Goal: Answer question/provide support

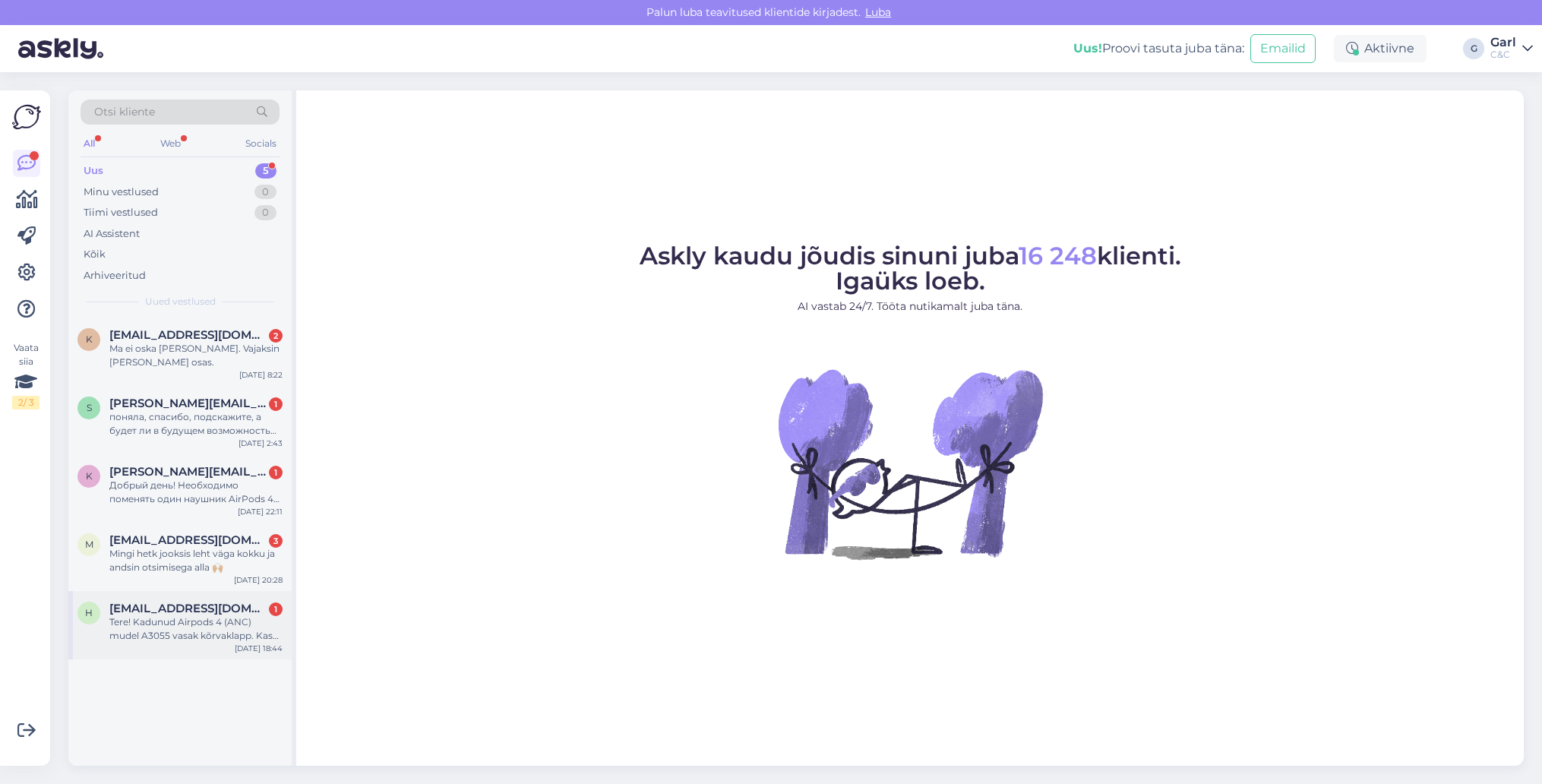
click at [192, 605] on span "[EMAIL_ADDRESS][DOMAIN_NAME]" at bounding box center [188, 608] width 158 height 14
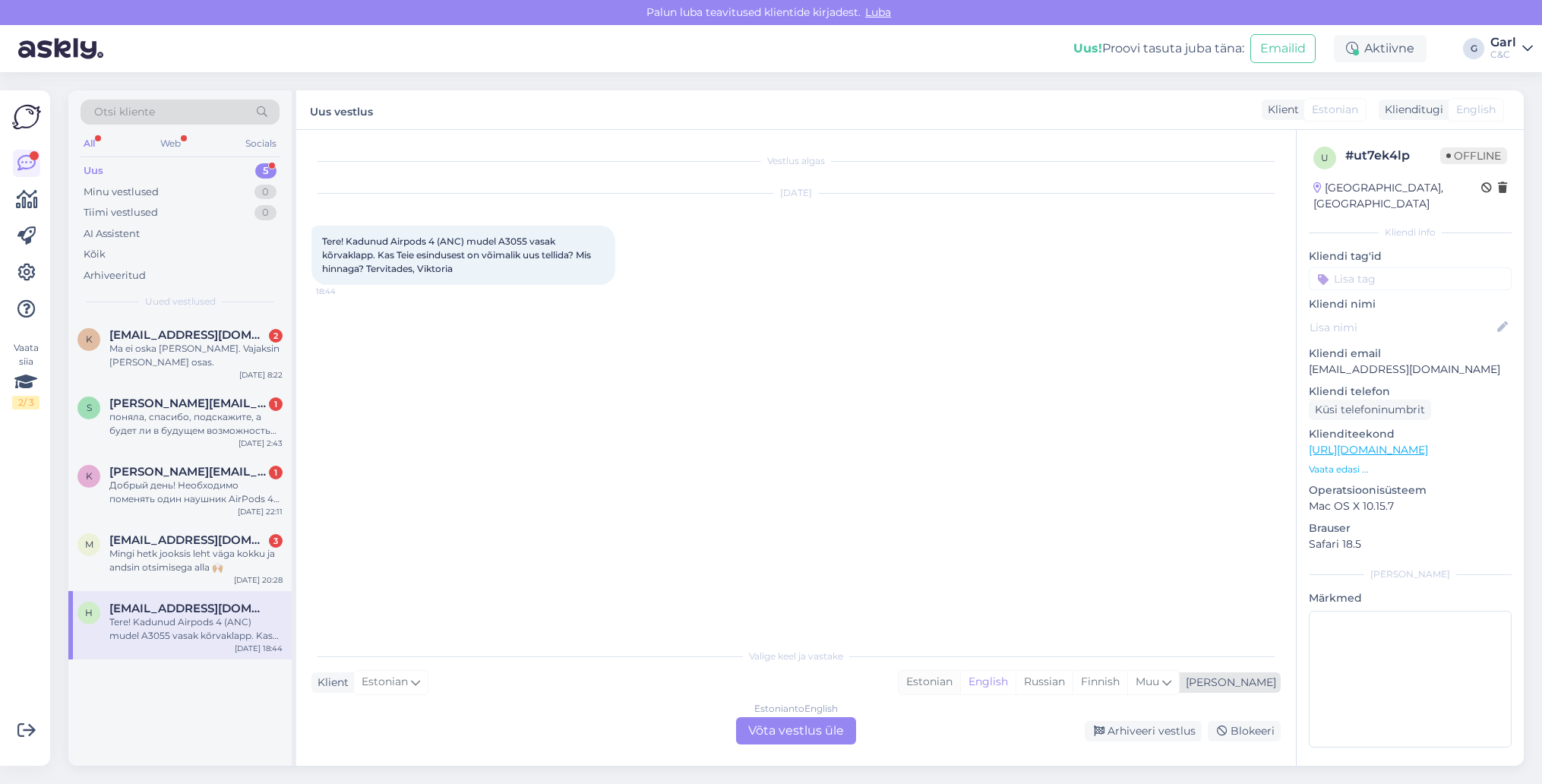
click at [960, 675] on div "Estonian" at bounding box center [930, 682] width 62 height 23
click at [817, 736] on div "Estonian to Estonian Võta vestlus üle" at bounding box center [795, 731] width 120 height 28
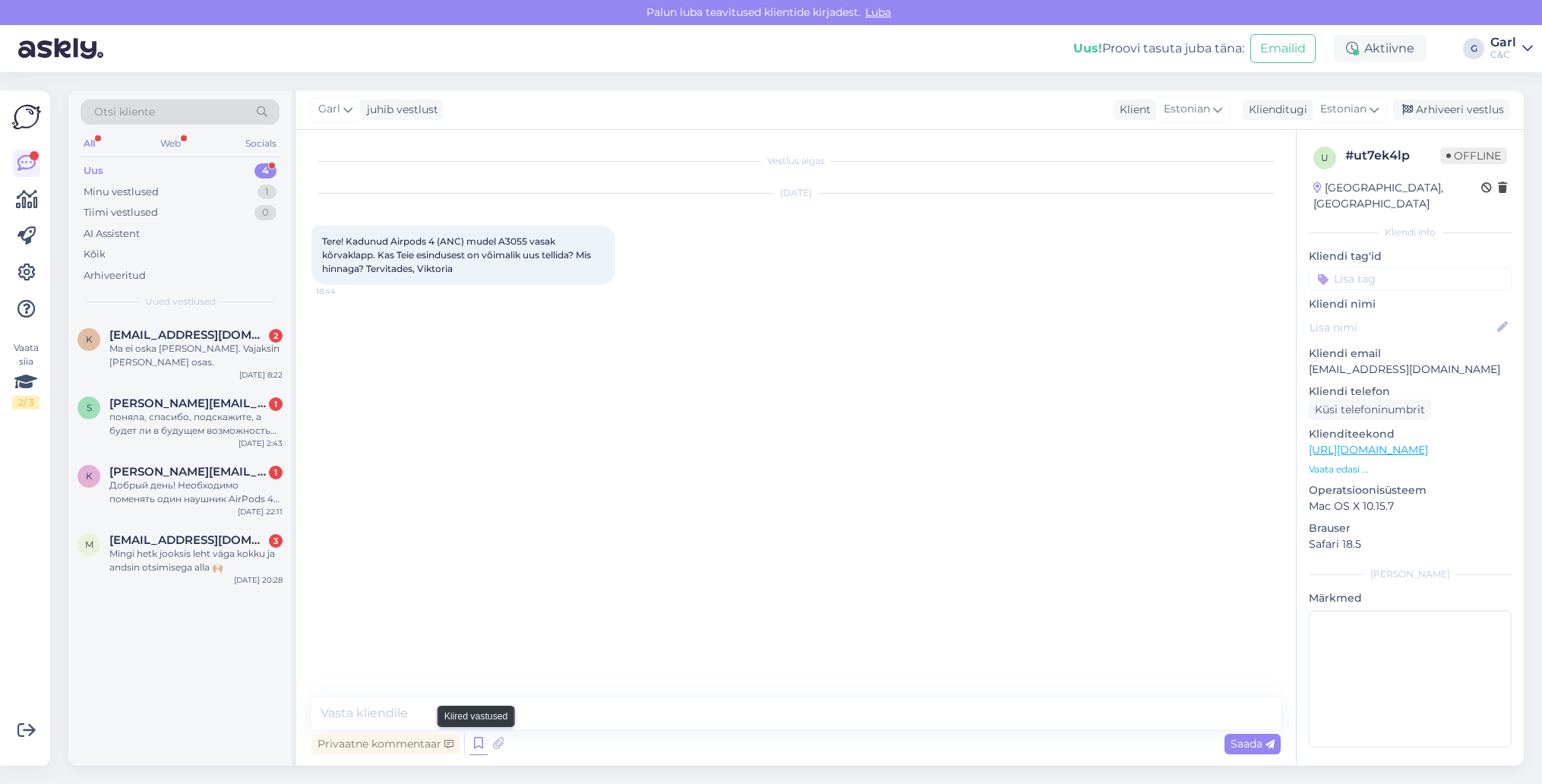
click at [482, 744] on icon at bounding box center [478, 744] width 18 height 23
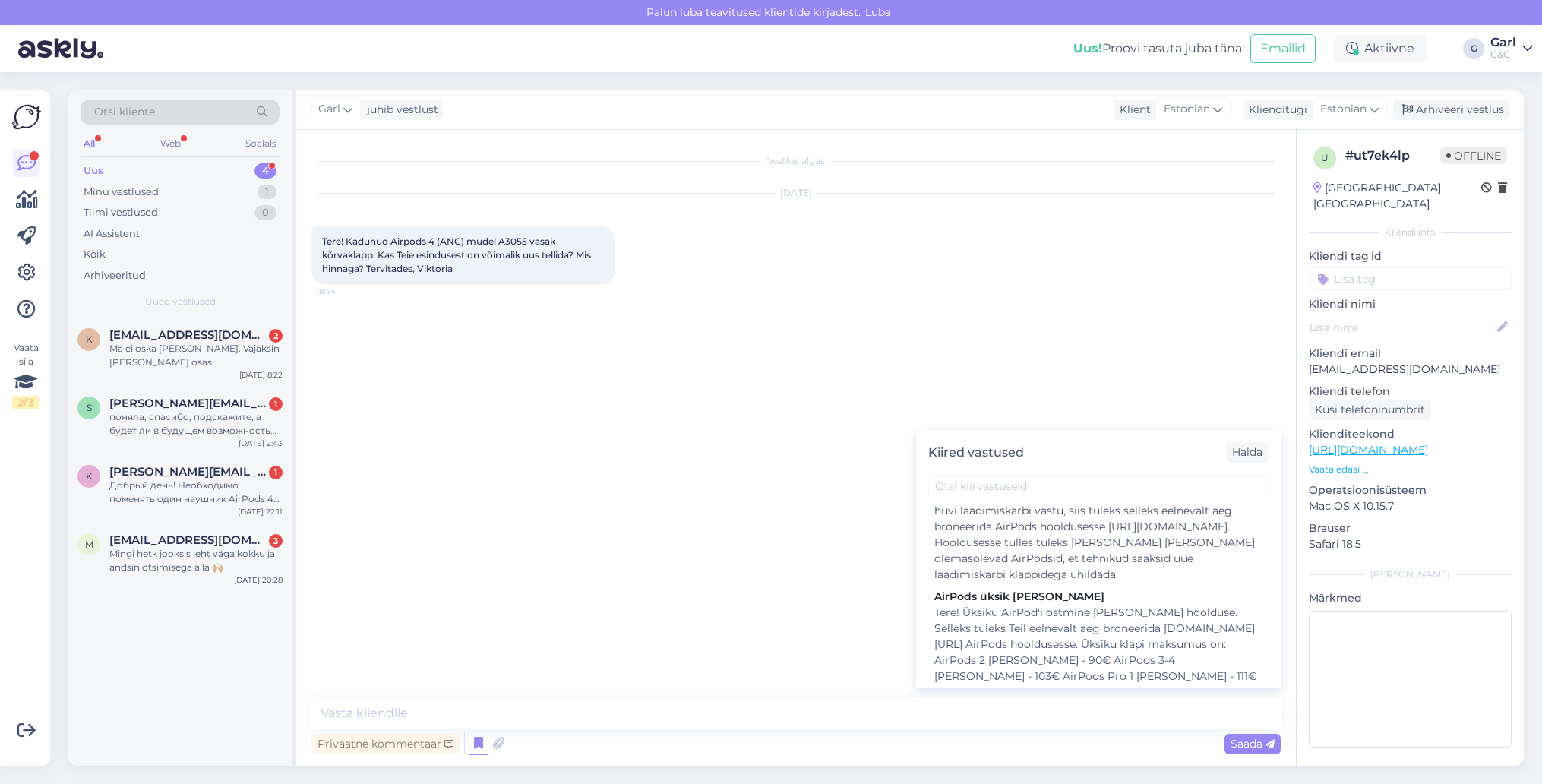
scroll to position [1293, 0]
click at [1069, 613] on div "Tere! Üksiku AirPod'i ostmine [PERSON_NAME] hoolduse. Selleks tuleks Teil eelne…" at bounding box center [1098, 681] width 328 height 143
type textarea "Tere! Üksiku AirPod'i ostmine [PERSON_NAME] hoolduse. Selleks tuleks Teil eelne…"
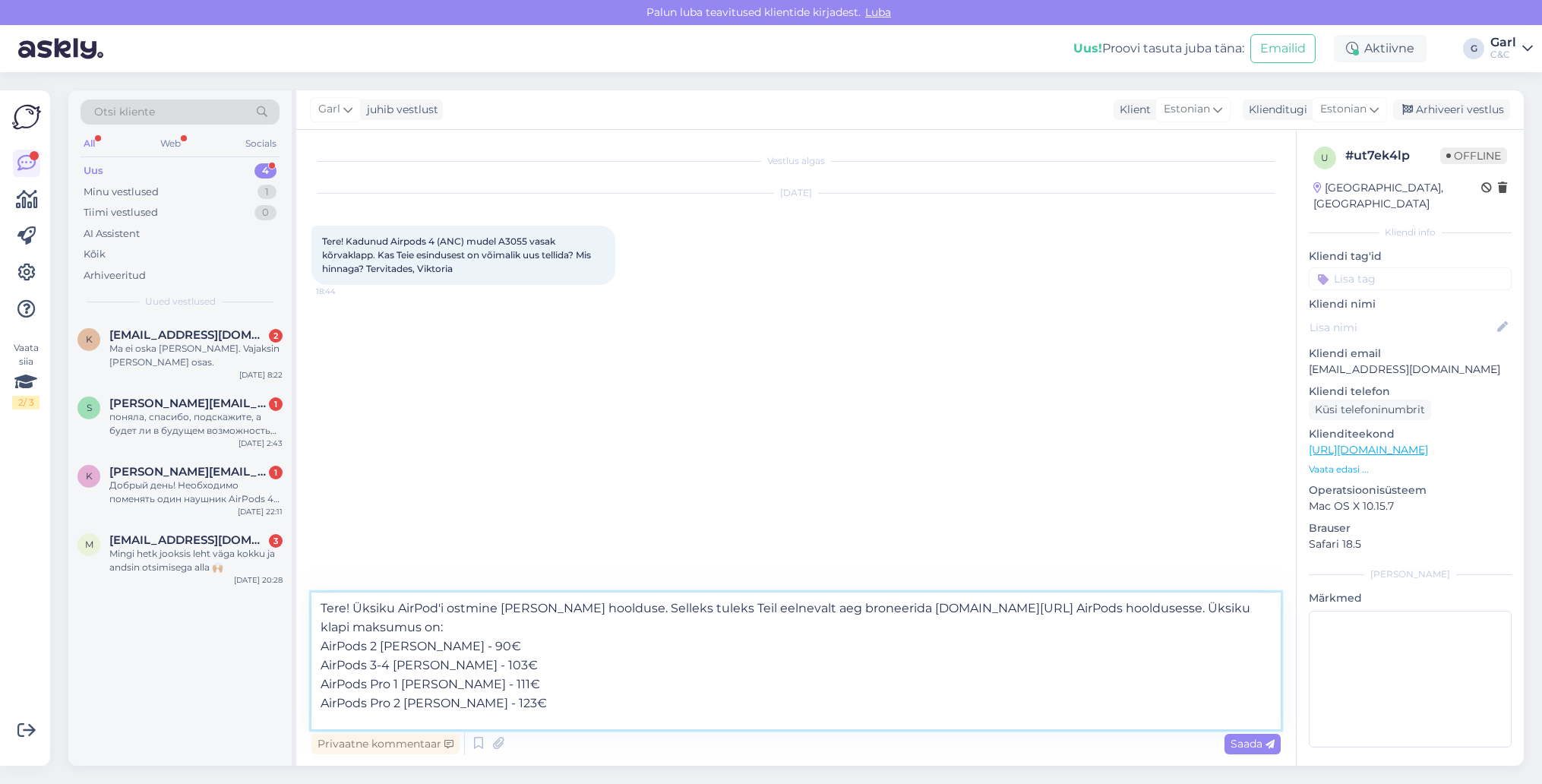
click at [598, 639] on textarea "Tere! Üksiku AirPod'i ostmine [PERSON_NAME] hoolduse. Selleks tuleks Teil eelne…" at bounding box center [795, 661] width 969 height 137
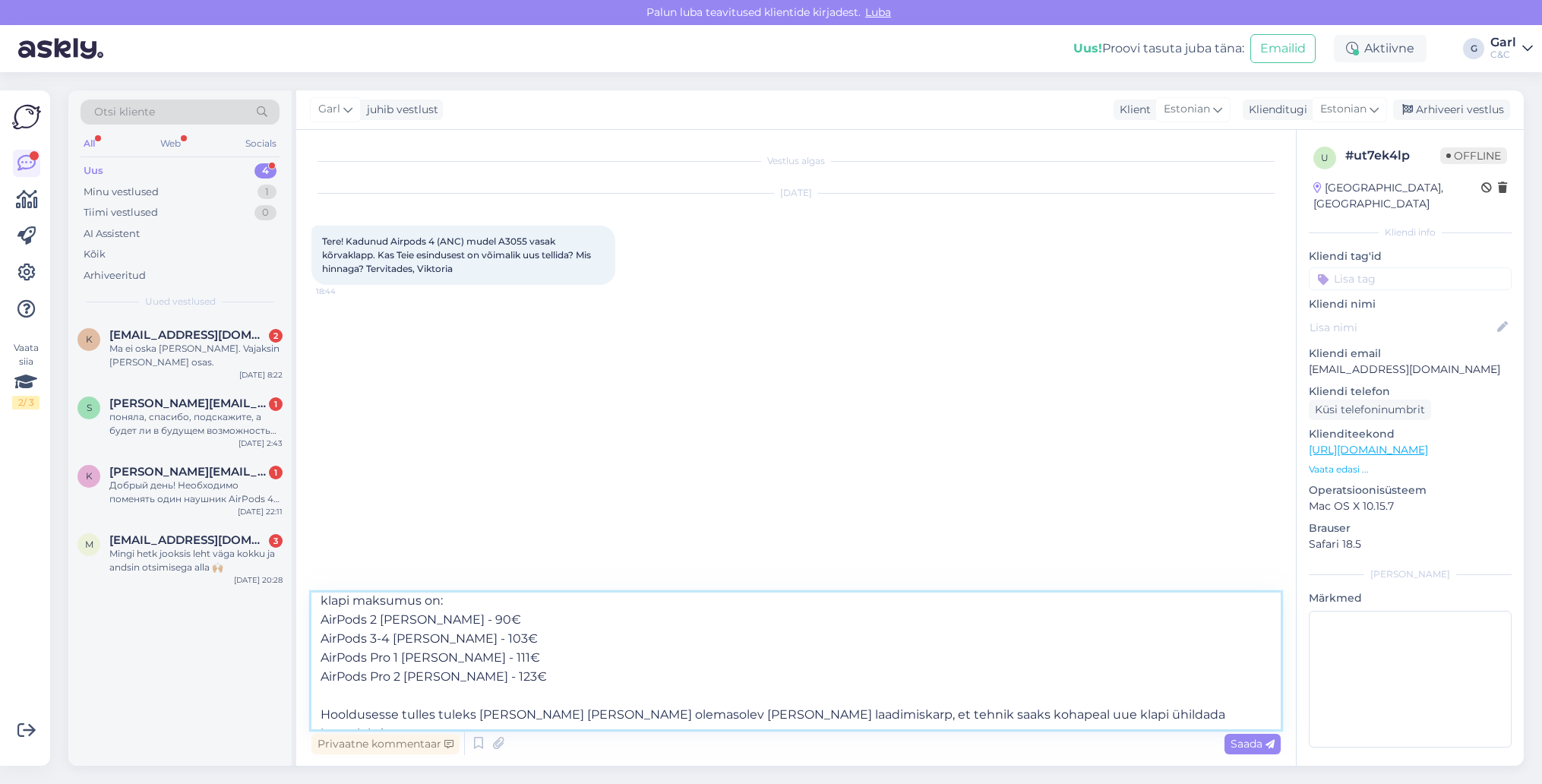
click at [598, 639] on textarea "Tere! Üksiku AirPod'i ostmine [PERSON_NAME] hoolduse. Selleks tuleks Teil eelne…" at bounding box center [795, 661] width 969 height 137
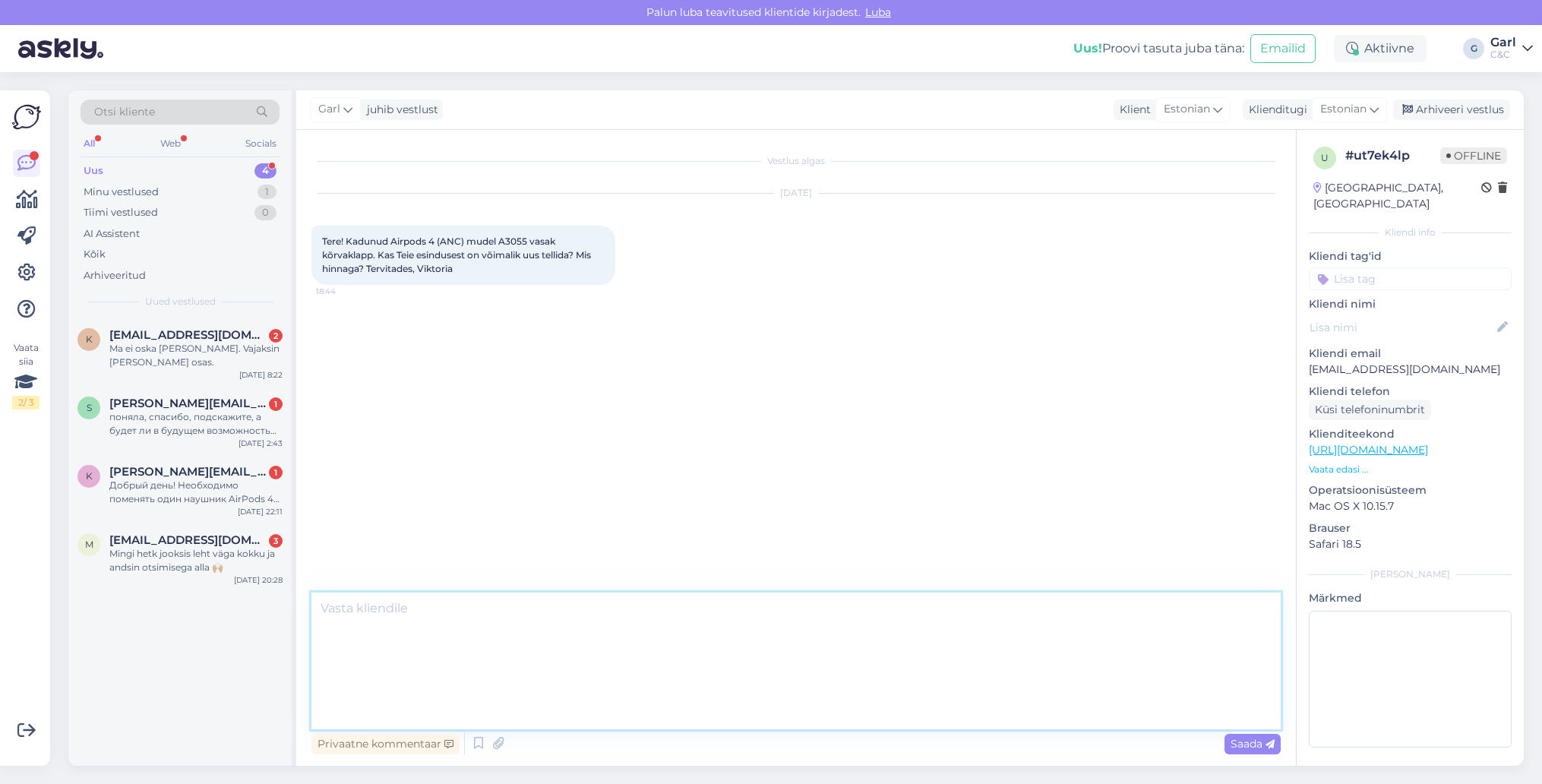
scroll to position [0, 0]
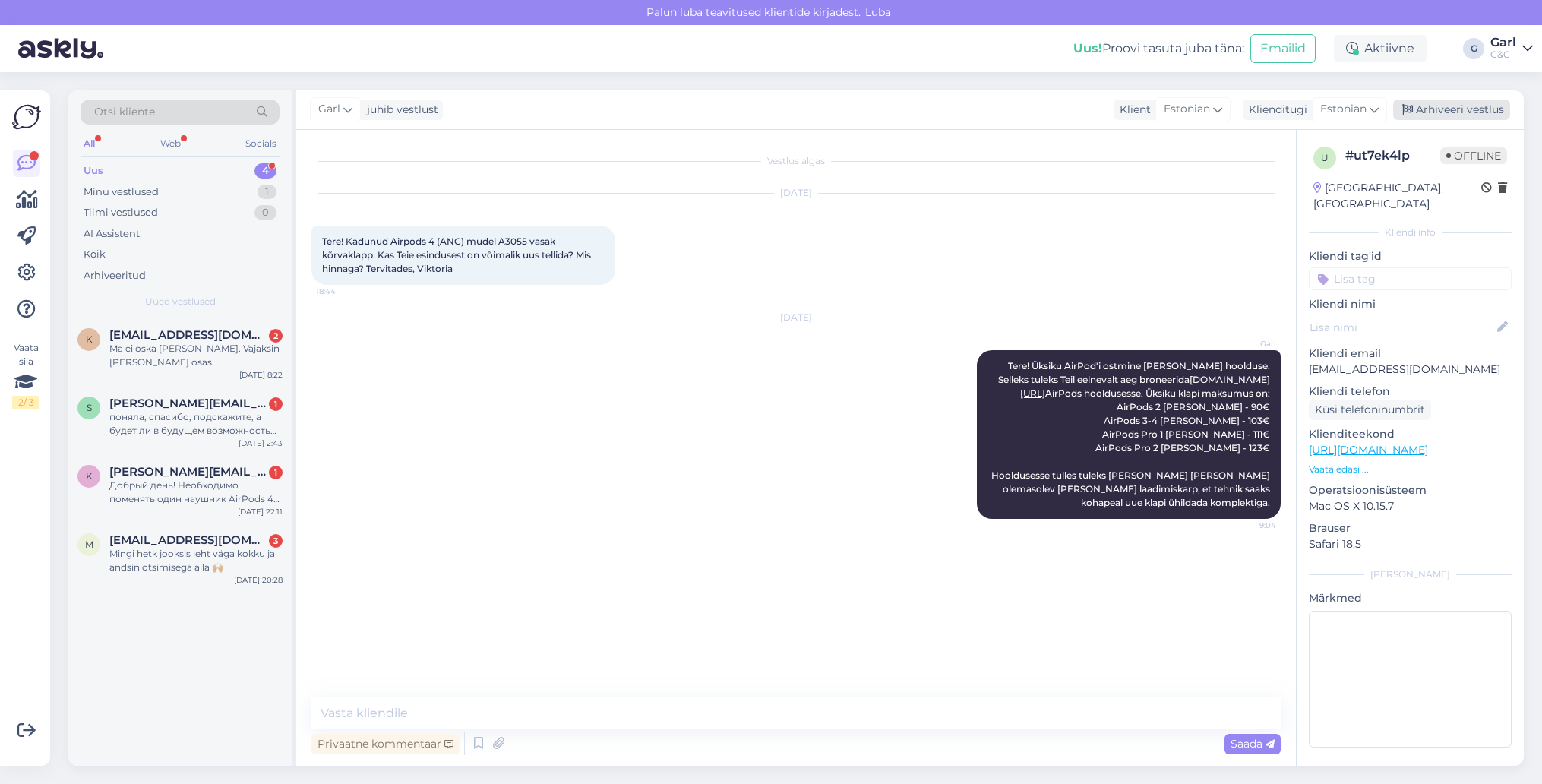
click at [1456, 109] on div "Arhiveeri vestlus" at bounding box center [1452, 109] width 117 height 20
click at [247, 543] on span "[EMAIL_ADDRESS][DOMAIN_NAME]" at bounding box center [188, 540] width 158 height 14
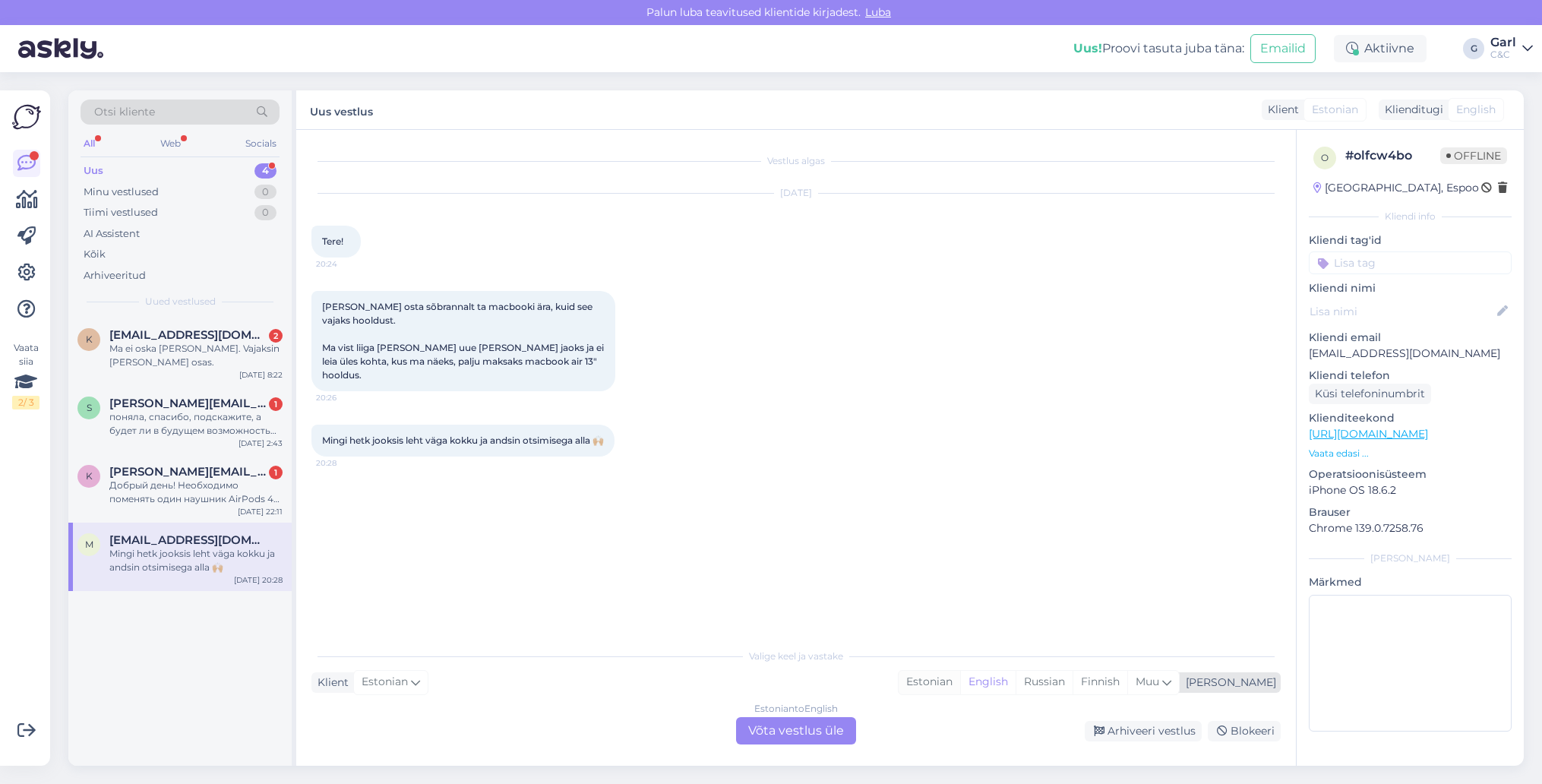
click at [960, 686] on div "Estonian" at bounding box center [930, 682] width 62 height 23
click at [807, 755] on div "Vestlus algas [DATE] Tere! 20:24 Plaanin osta sõbrannalt ta macbooki ära, kuid …" at bounding box center [796, 447] width 1000 height 636
click at [807, 745] on div "Vestlus algas [DATE] Tere! 20:24 Plaanin osta sõbrannalt ta macbooki ära, kuid …" at bounding box center [796, 447] width 1000 height 636
click at [803, 729] on div "Estonian to Estonian Võta vestlus üle" at bounding box center [795, 731] width 120 height 28
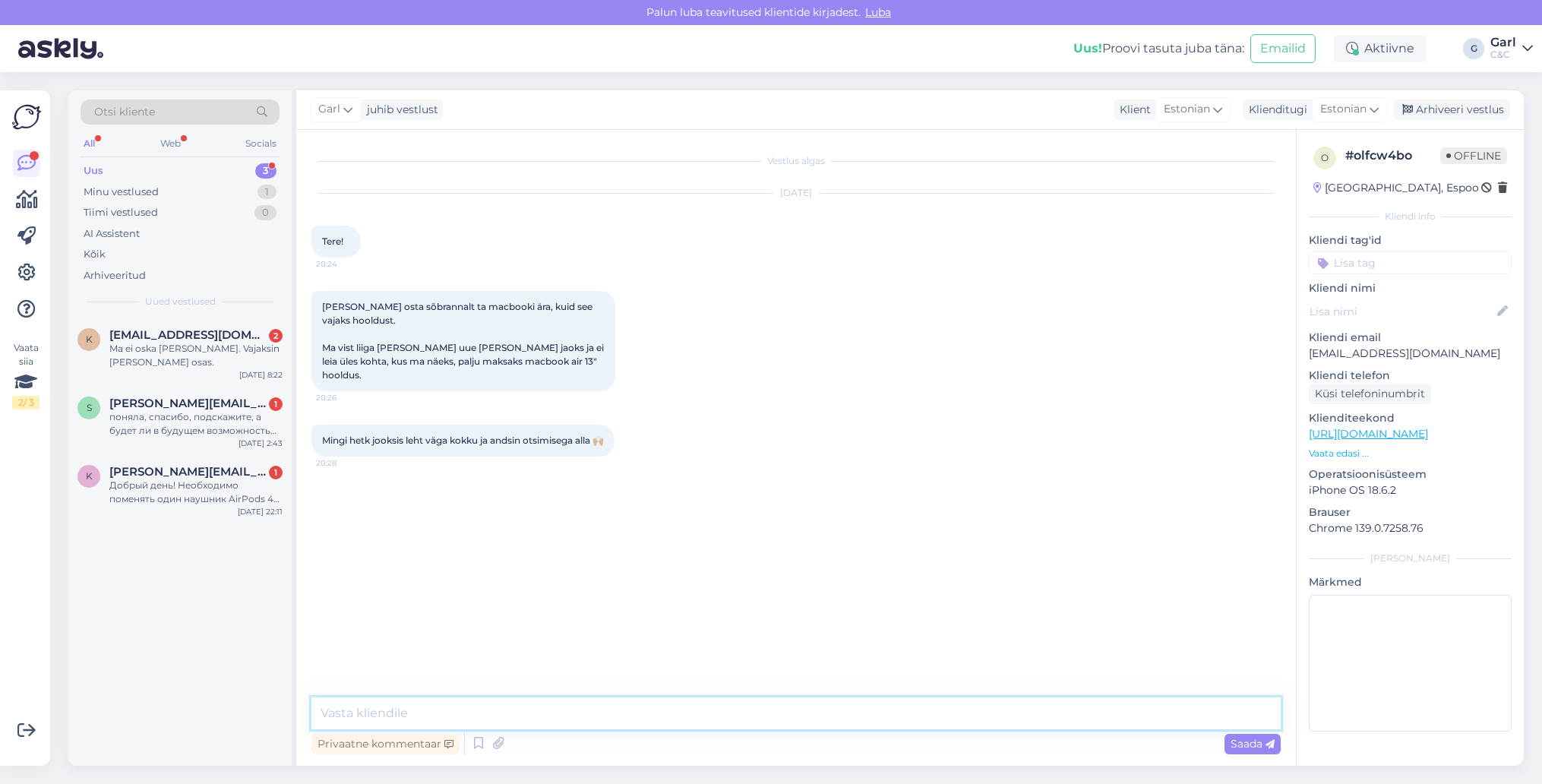
click at [783, 717] on textarea at bounding box center [795, 713] width 969 height 32
type textarea "Tere! Mis tüüpi hooldust te täpsemalt soovite? Kas tolmust puhastamist või riis…"
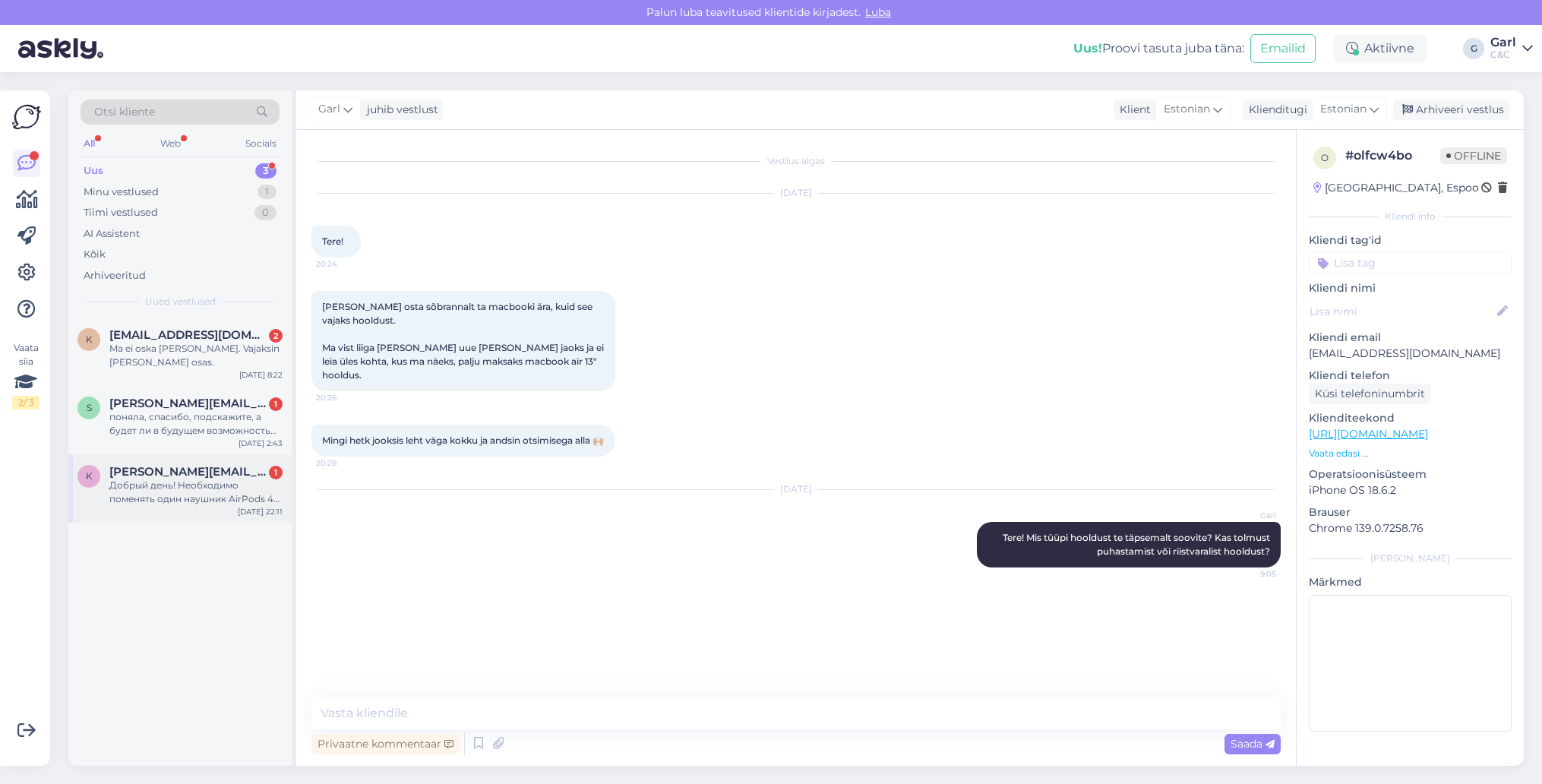
click at [208, 495] on div "Добрый день! Необходимо поменять один наушник AirPods 4 noise cancellation в [G…" at bounding box center [196, 492] width 174 height 28
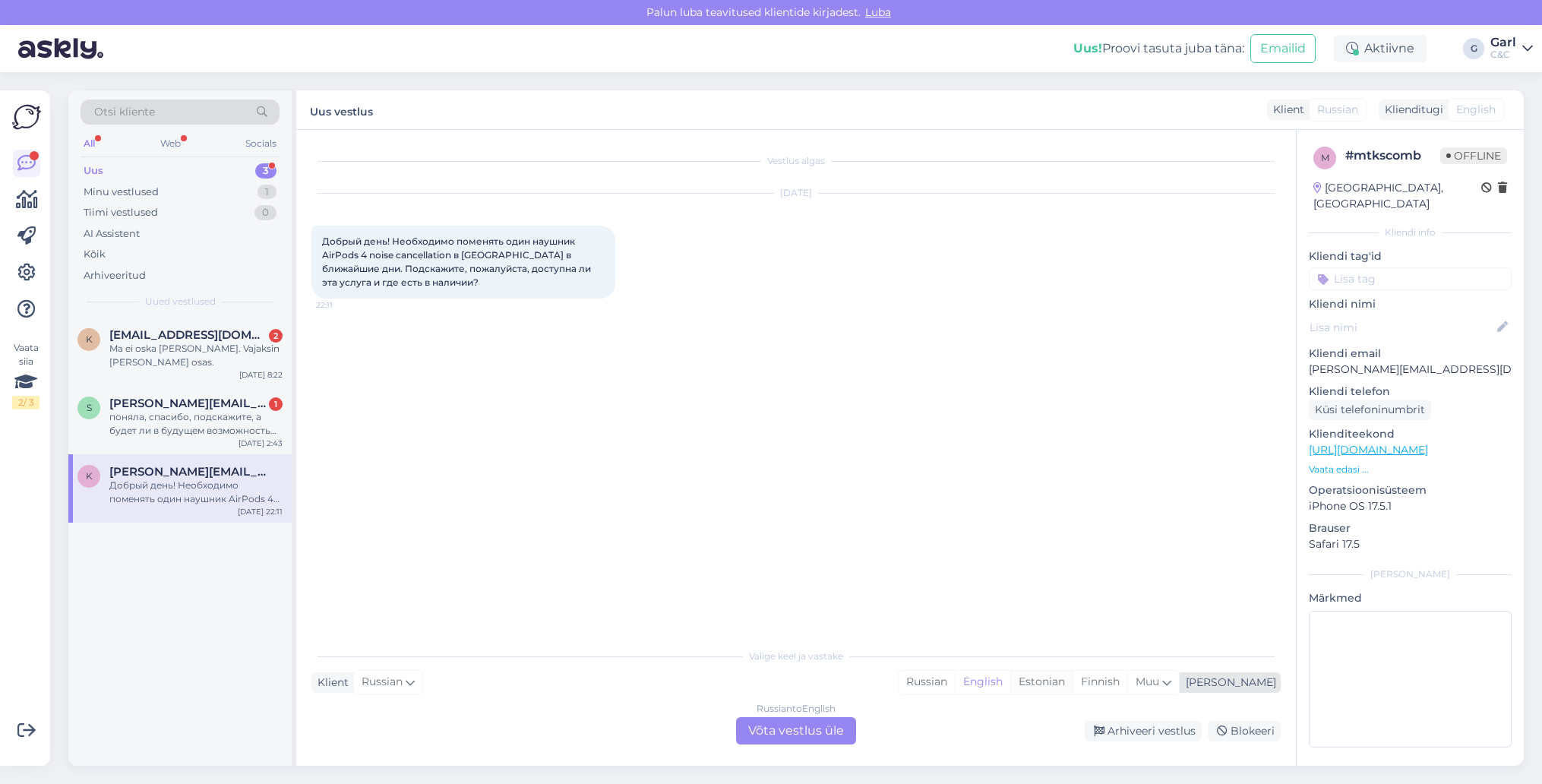
click at [1073, 688] on div "Estonian" at bounding box center [1042, 682] width 62 height 23
click at [813, 733] on div "Russian to Estonian Võta vestlus üle" at bounding box center [795, 731] width 120 height 28
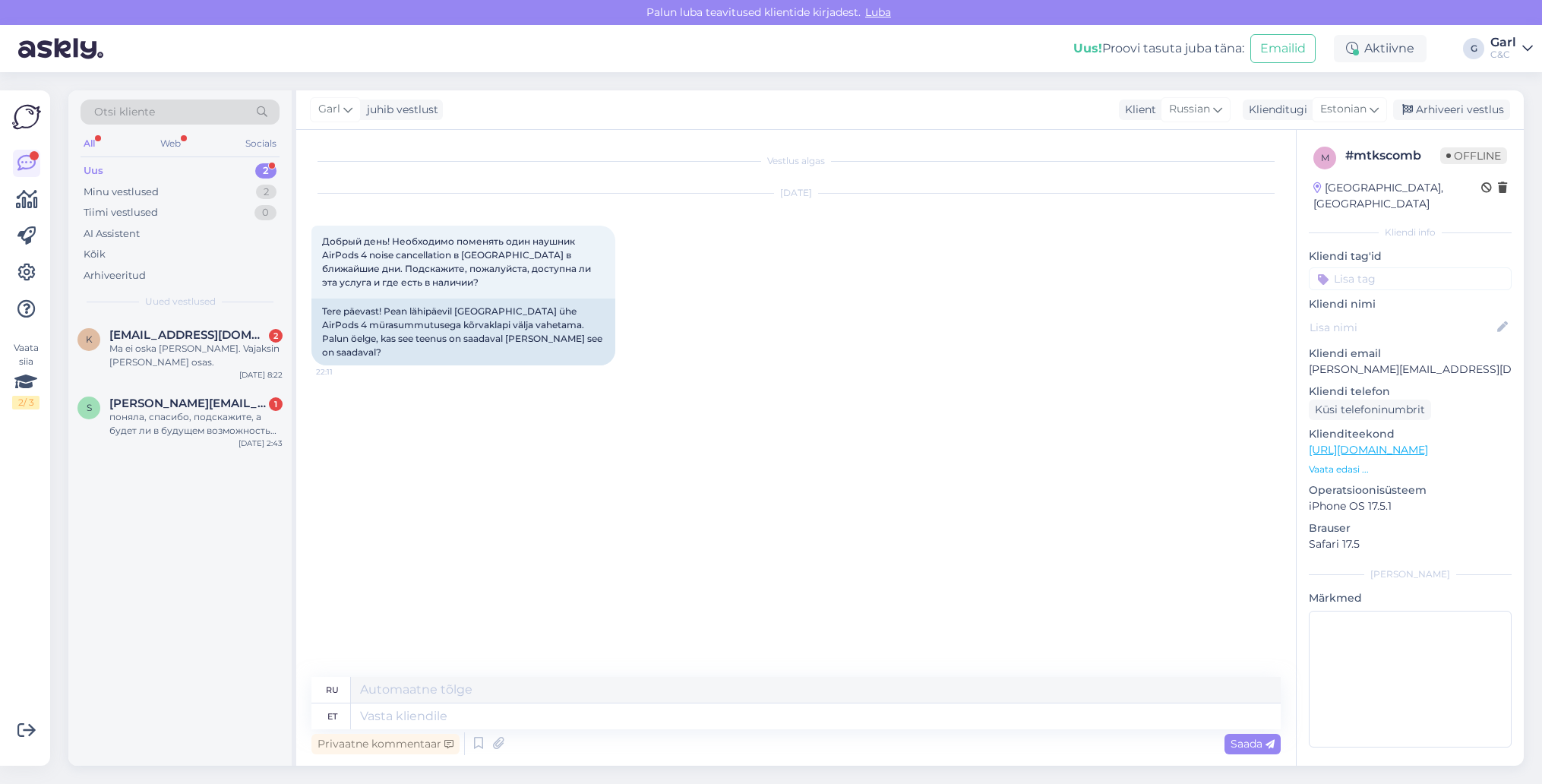
click at [759, 733] on div "Privaatne kommentaar Saada" at bounding box center [795, 743] width 969 height 29
click at [725, 729] on div "Privaatne kommentaar Saada" at bounding box center [795, 743] width 969 height 29
click at [651, 715] on textarea at bounding box center [816, 716] width 930 height 26
click at [645, 717] on textarea at bounding box center [816, 716] width 930 height 26
click at [477, 747] on icon at bounding box center [478, 744] width 18 height 23
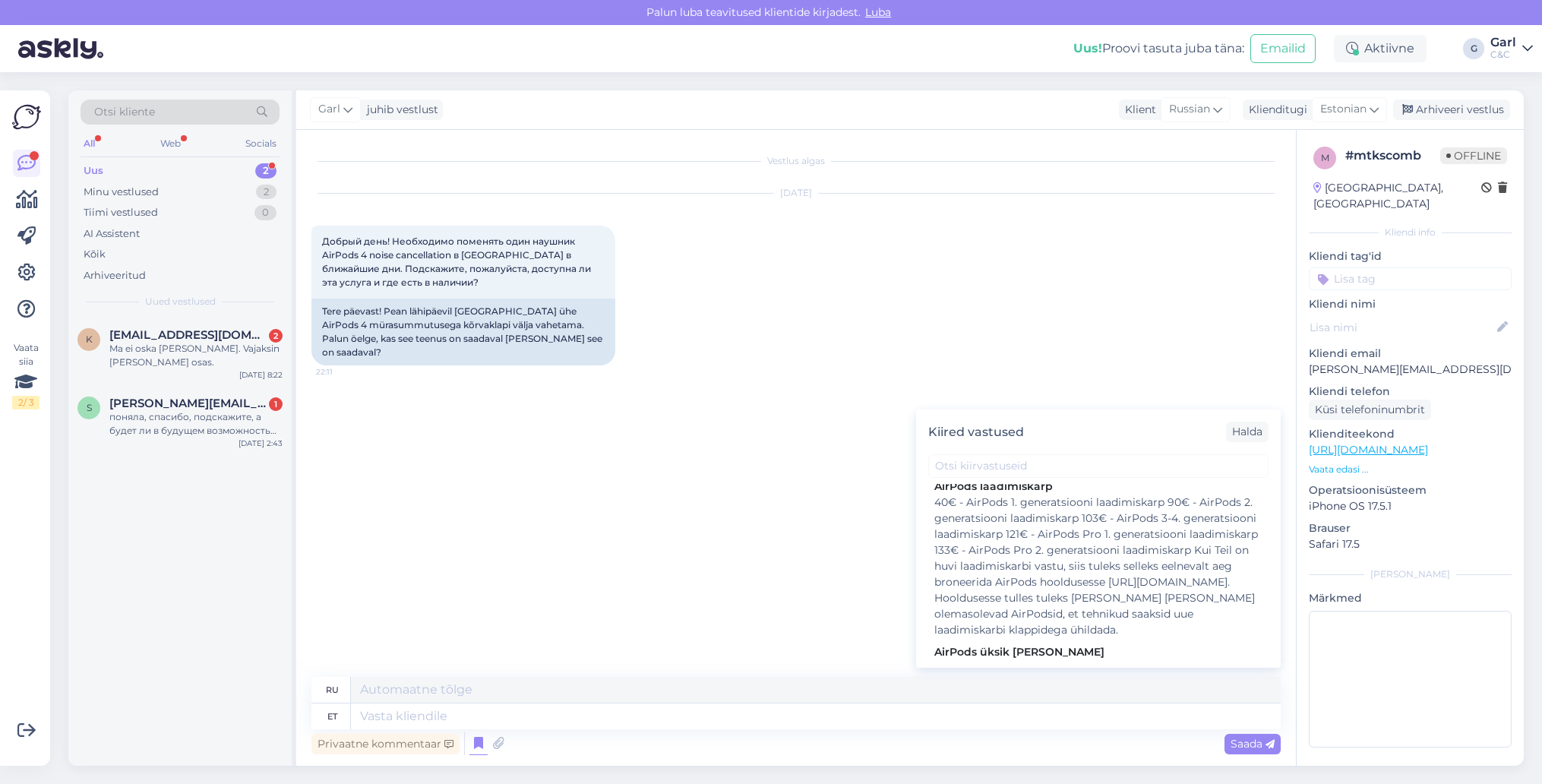
scroll to position [1225, 0]
click at [1041, 656] on div "Tere! Üksiku AirPod'i ostmine [PERSON_NAME] hoolduse. Selleks tuleks Teil eelne…" at bounding box center [1098, 728] width 328 height 143
type textarea "Покупка одного AirPods проходит техническое обслуживание. Для этого вам следует…"
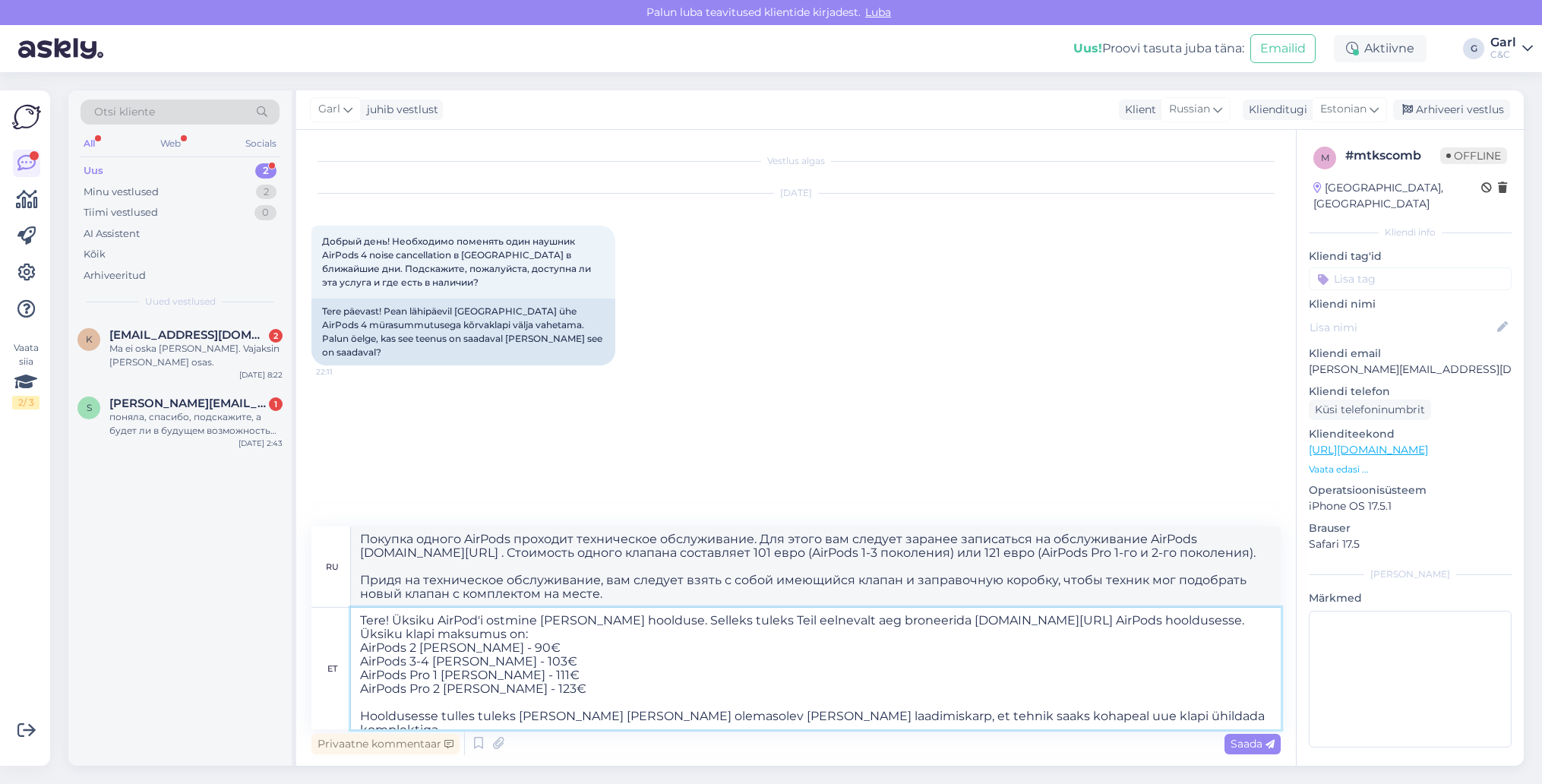
click at [498, 684] on textarea "Tere! Üksiku AirPod'i ostmine [PERSON_NAME] hoolduse. Selleks tuleks Teil eelne…" at bounding box center [816, 668] width 930 height 121
click at [425, 621] on textarea "Tere! Üksiku AirPod'i ostmine [PERSON_NAME] hoolduse. Selleks tuleks Teil eelne…" at bounding box center [816, 668] width 930 height 121
click at [608, 690] on textarea "Tere! Üksiku AirPod'i ostmine [PERSON_NAME] hoolduse. Selleks tuleks Teil eelne…" at bounding box center [816, 668] width 930 height 121
click at [393, 623] on textarea "Tere! Üksiku AirPod'i ostmine [PERSON_NAME] hoolduse. Selleks tuleks Teil eelne…" at bounding box center [816, 668] width 930 height 121
type textarea "Tere! Üksiku AirPod'i ostmine [PERSON_NAME] hoolduse. Selleks tuleks Teil eelne…"
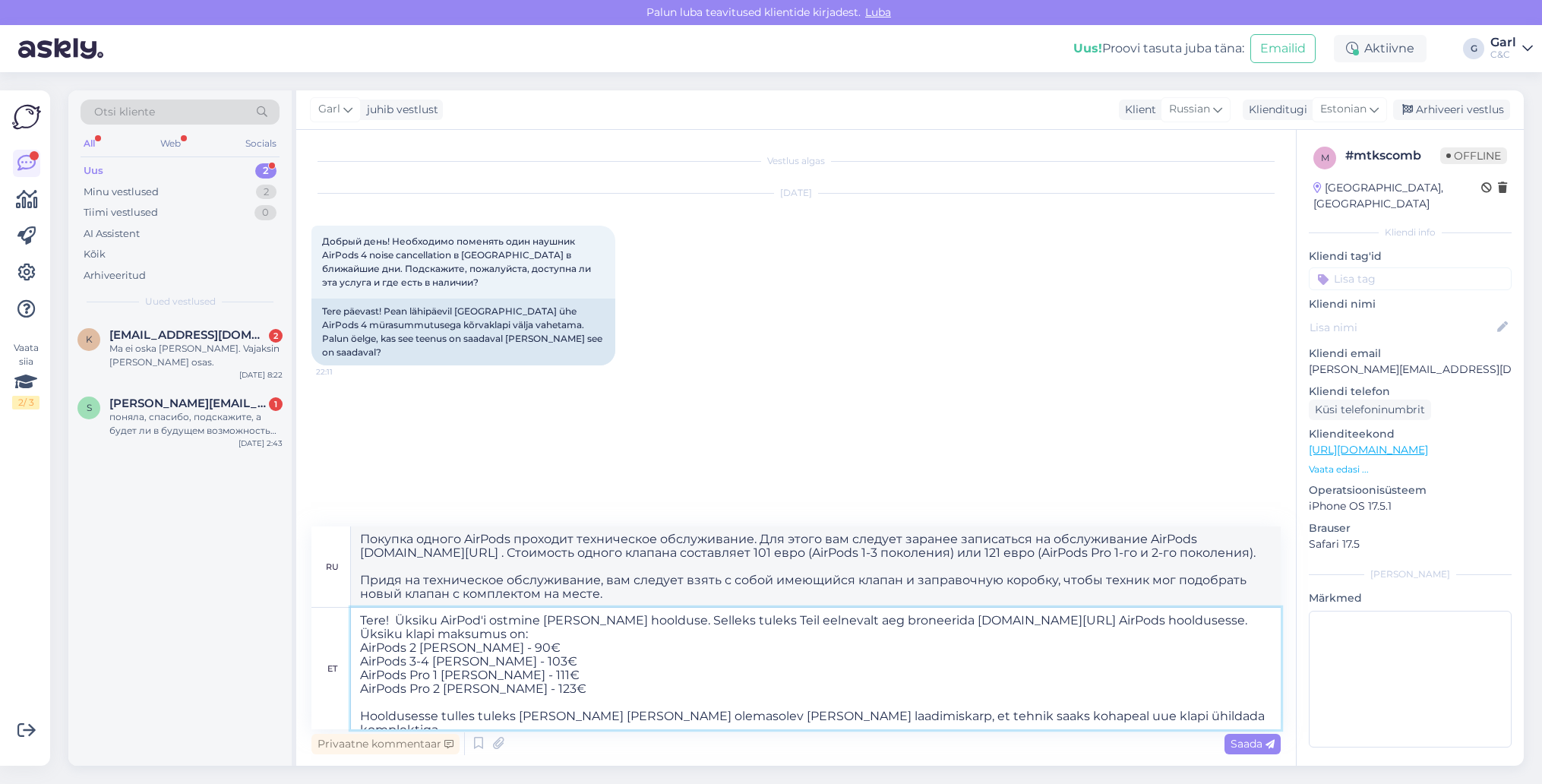
type textarea "Здравствуйте! Покупка одного наушника AirPod требует обслуживания. Для этого не…"
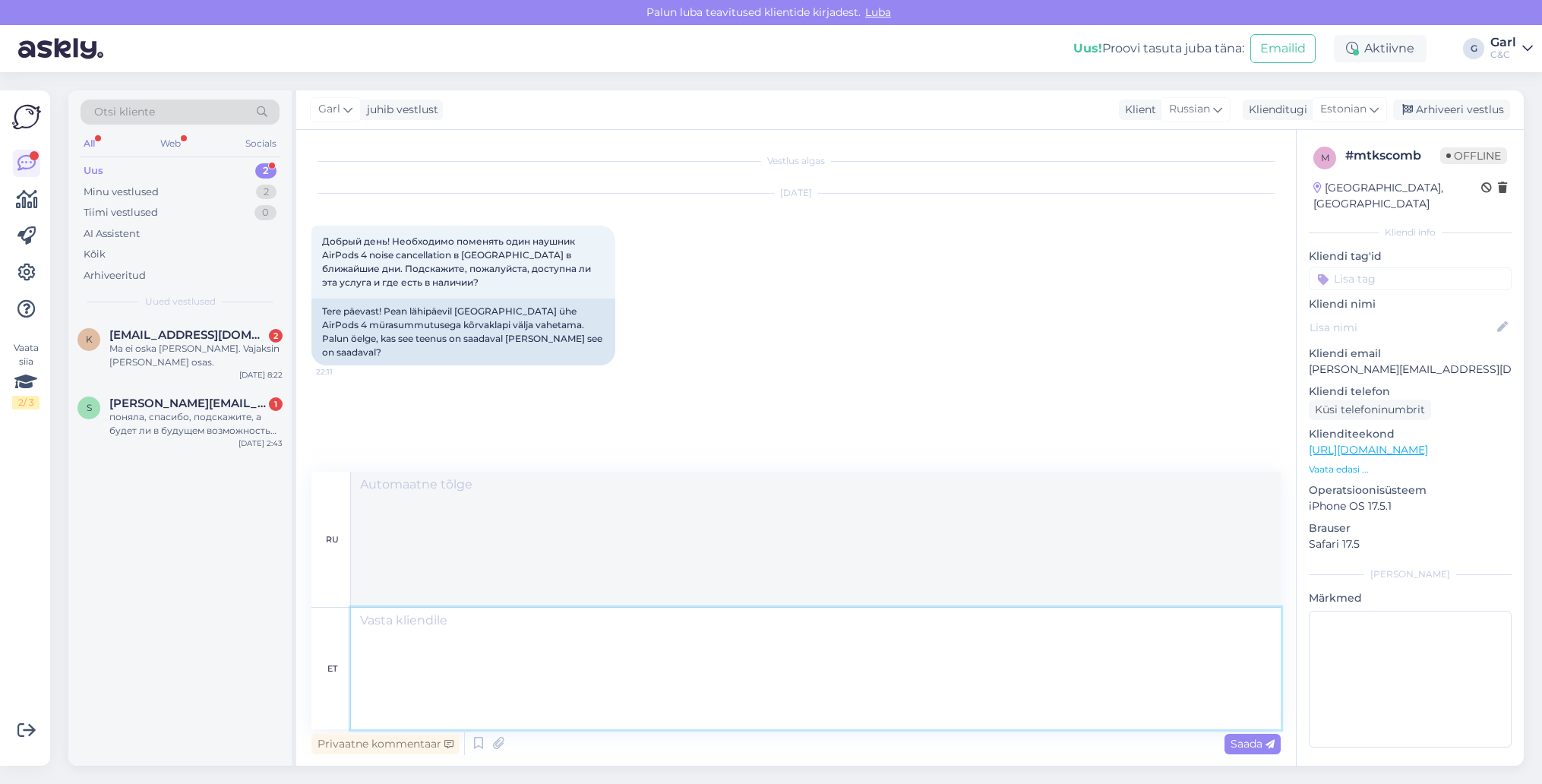
scroll to position [114, 0]
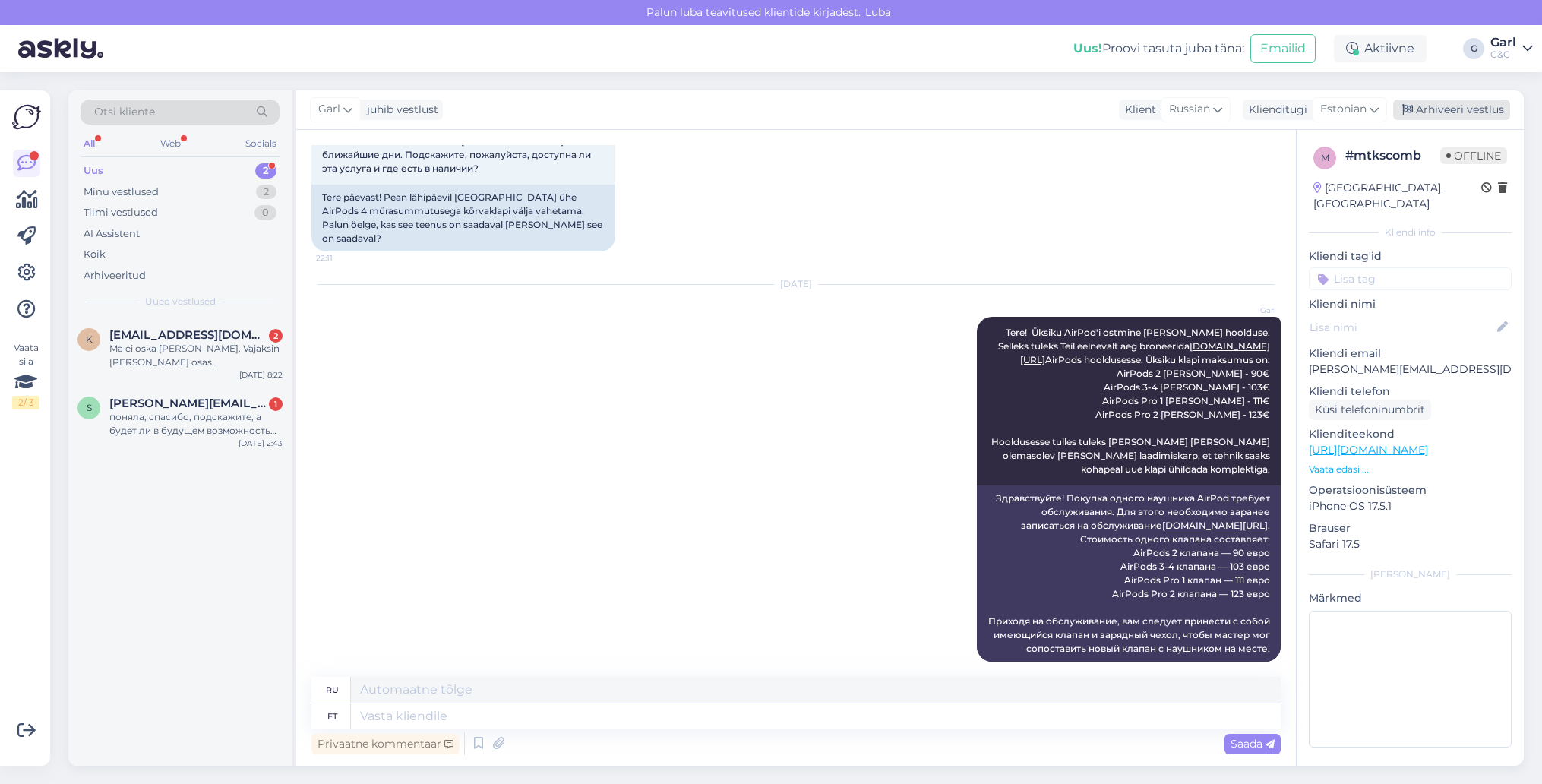
click at [1460, 106] on div "Arhiveeri vestlus" at bounding box center [1452, 109] width 117 height 20
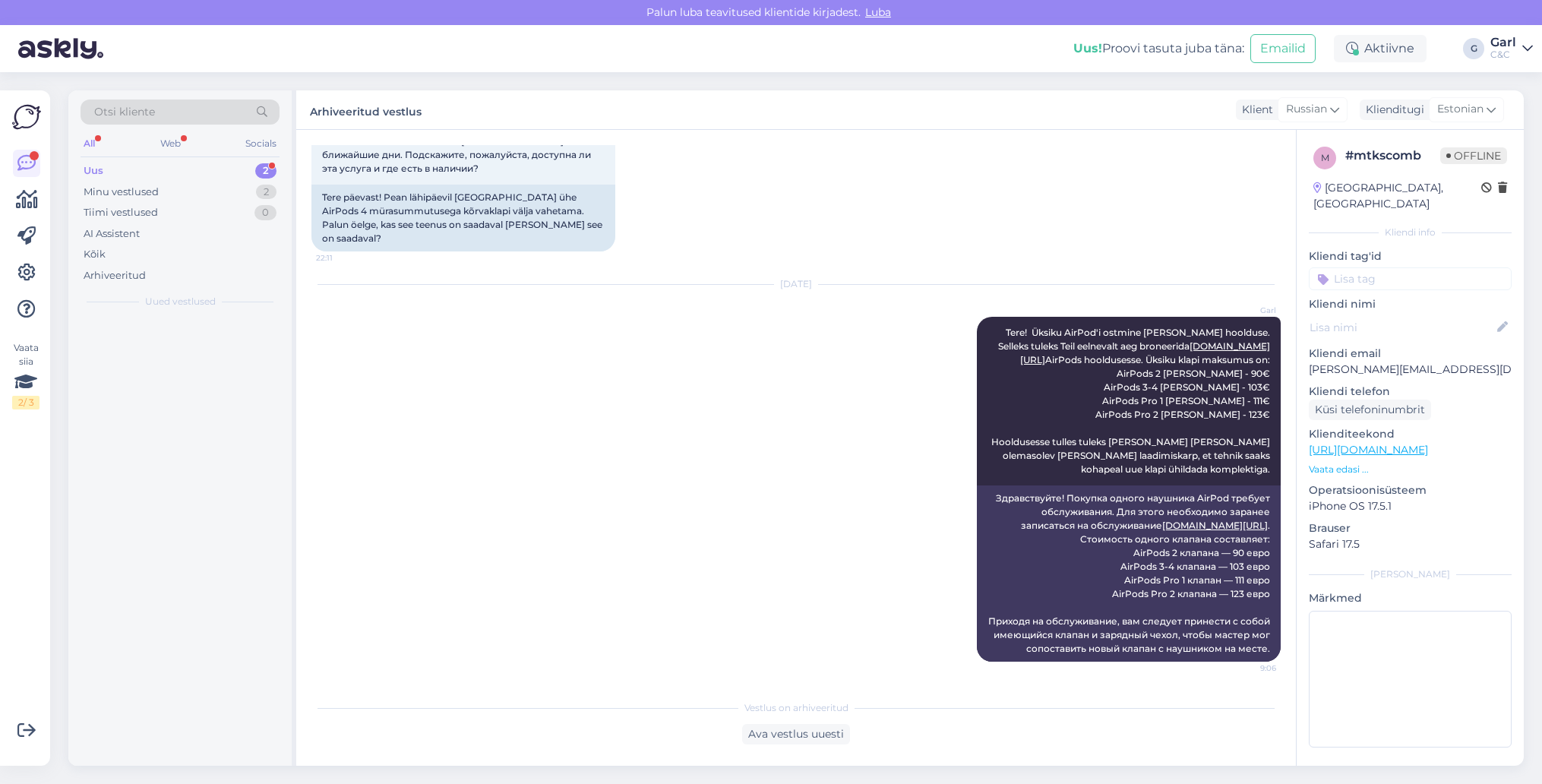
scroll to position [99, 0]
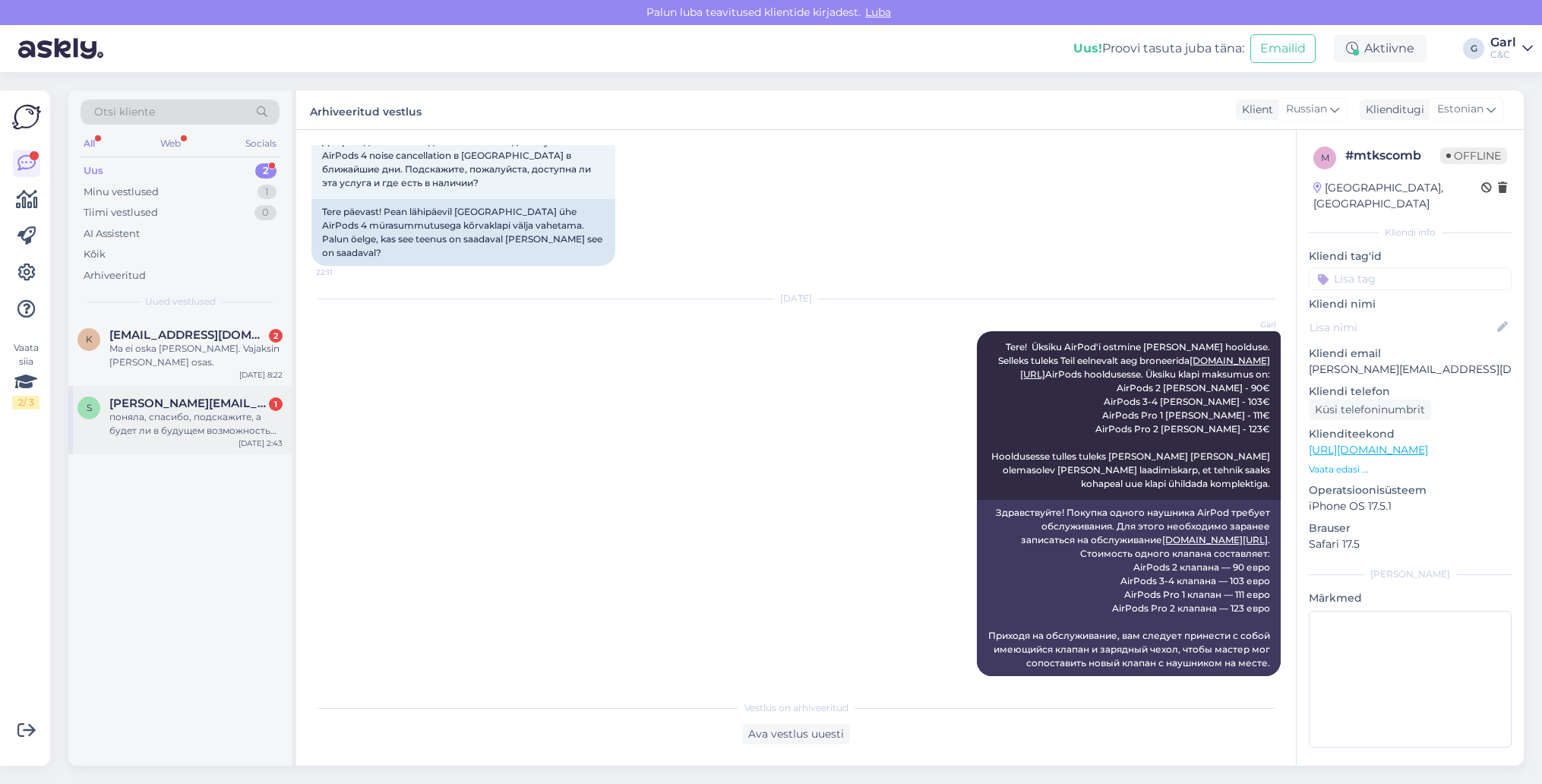
click at [206, 398] on span "[PERSON_NAME][EMAIL_ADDRESS][DOMAIN_NAME]" at bounding box center [188, 403] width 158 height 14
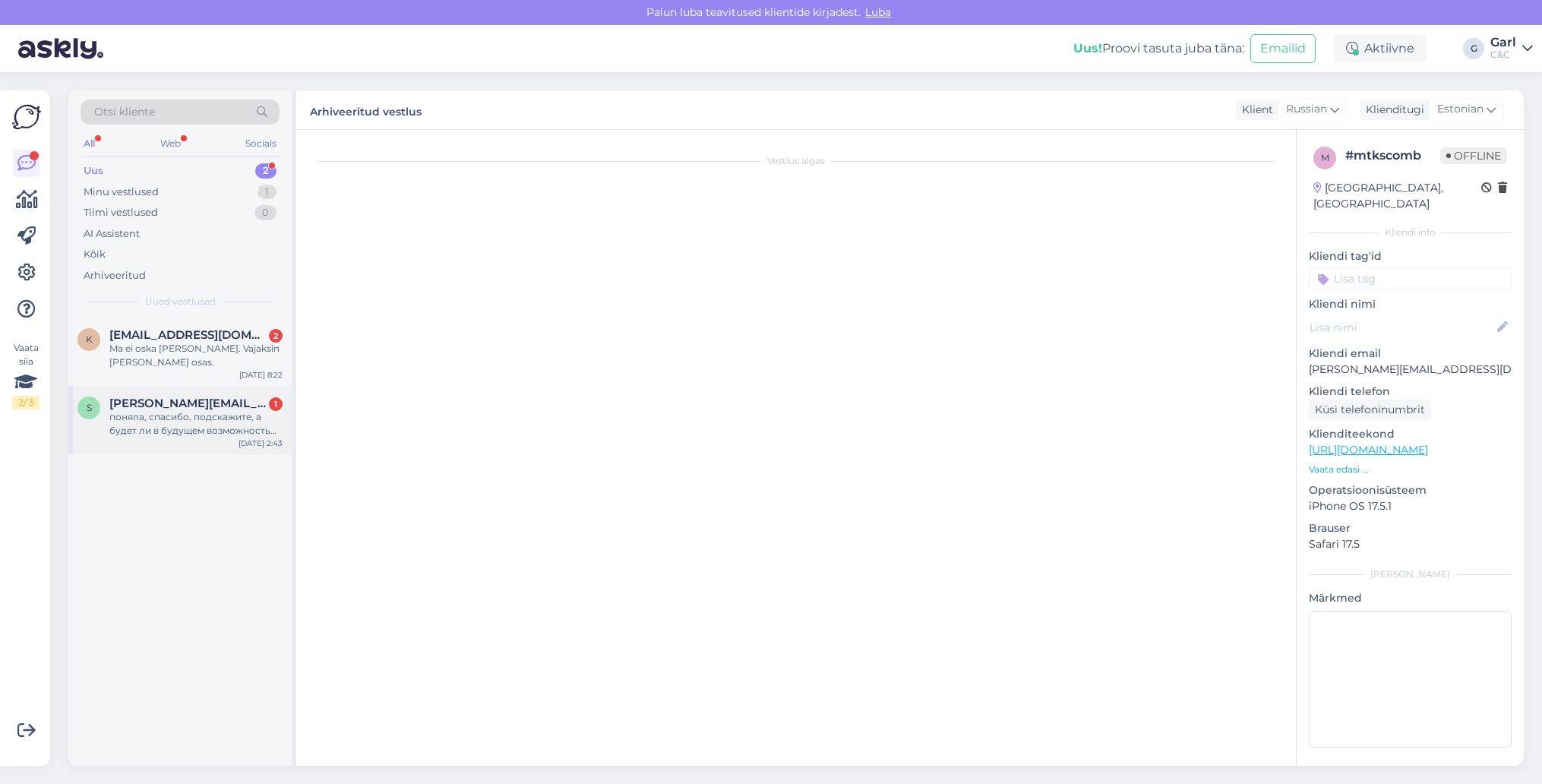
scroll to position [134, 0]
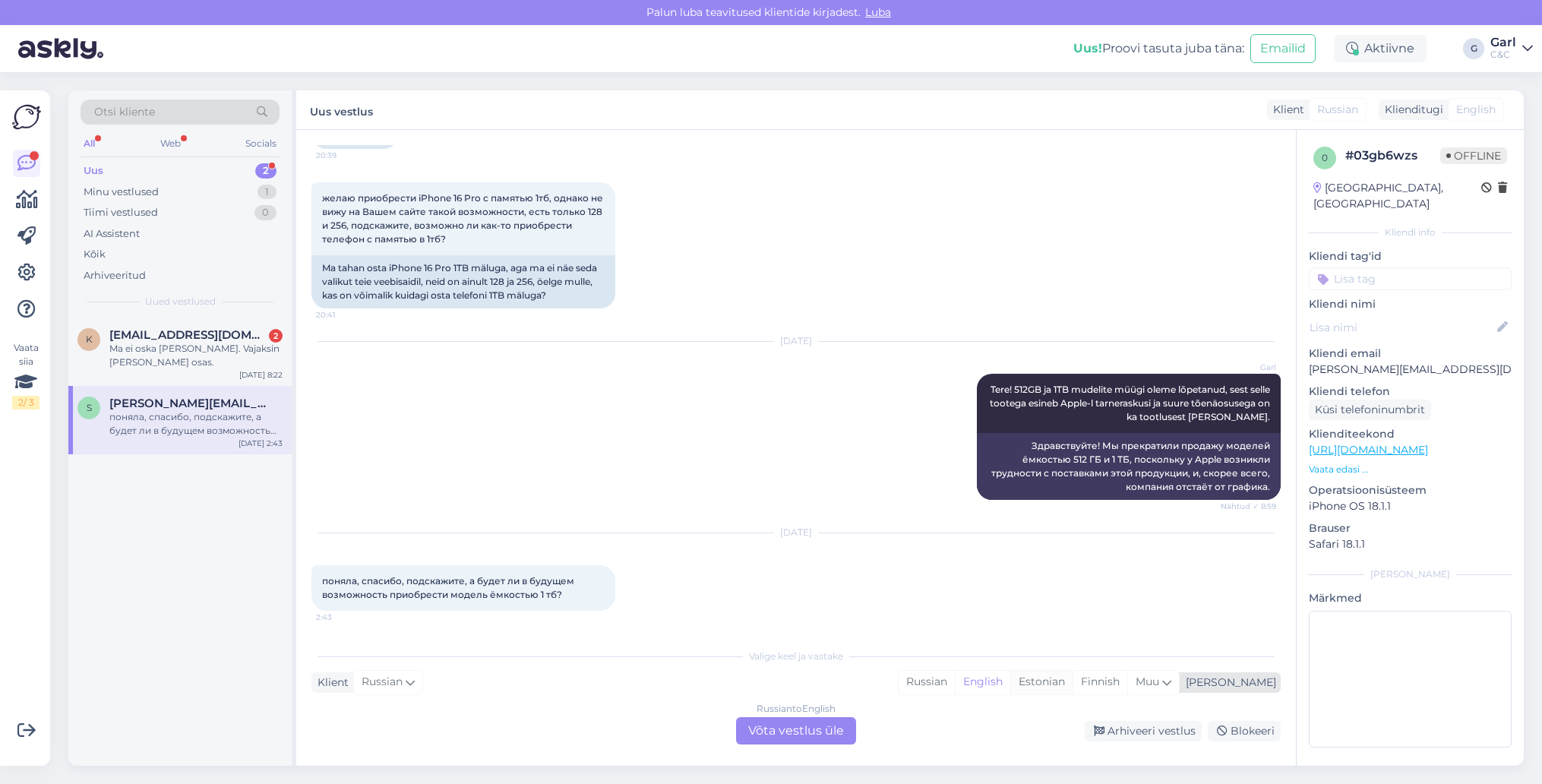
click at [1073, 688] on div "Estonian" at bounding box center [1042, 682] width 62 height 23
click at [802, 730] on div "Russian to Estonian Võta vestlus üle" at bounding box center [795, 731] width 120 height 28
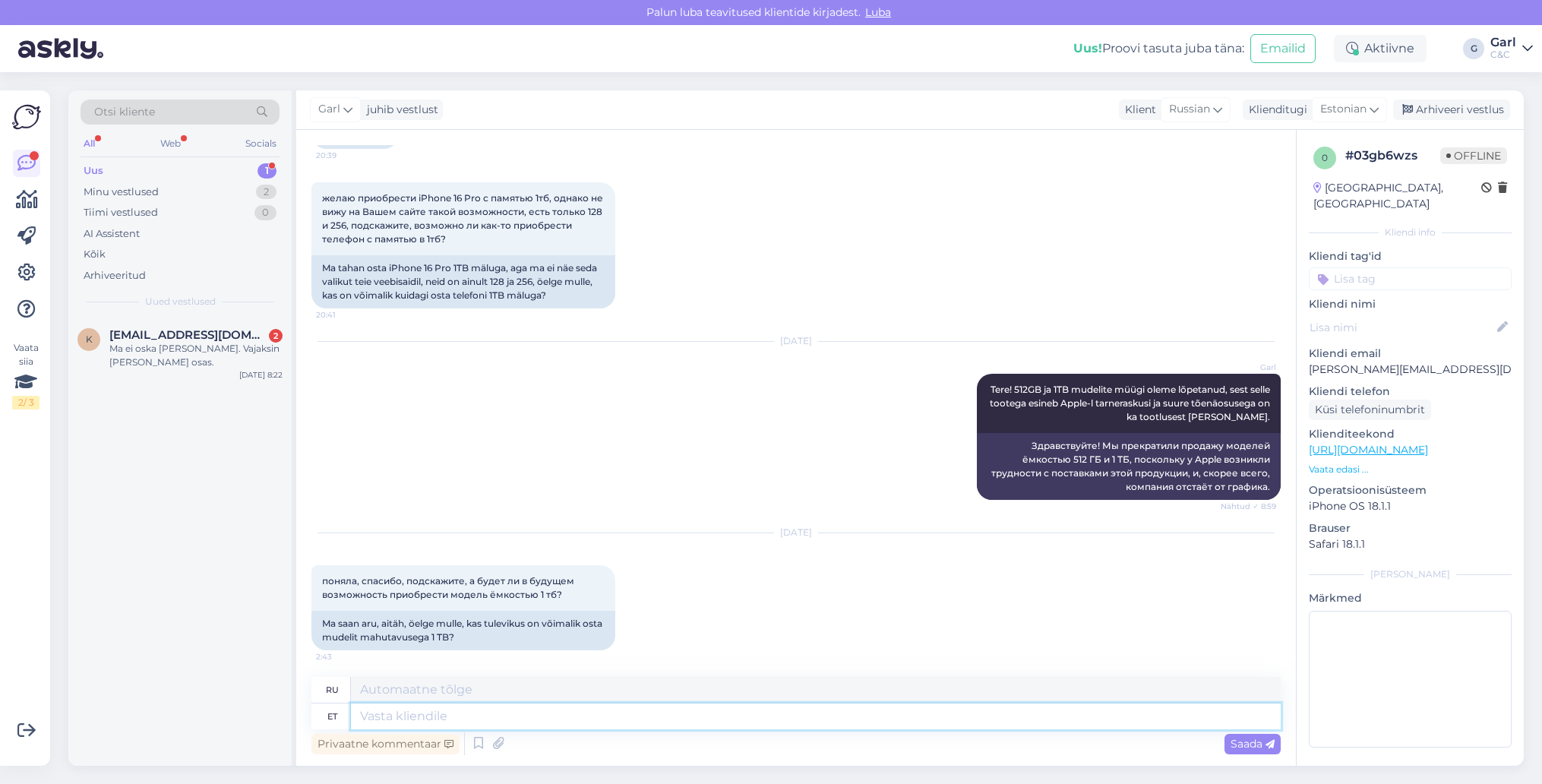
click at [790, 727] on textarea at bounding box center [816, 716] width 930 height 26
type textarea "Tere!"
type textarea "Привет!"
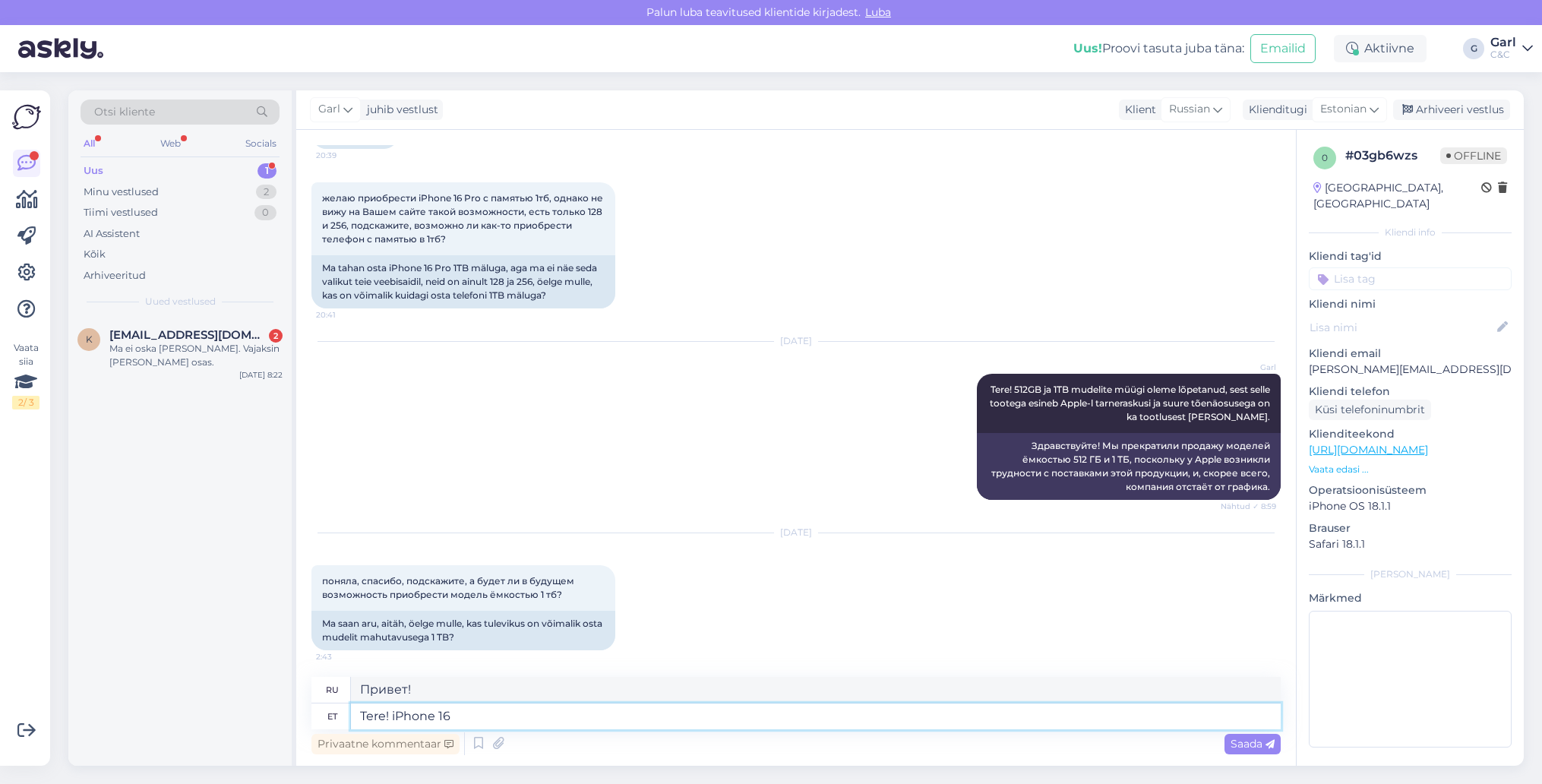
type textarea "Tere! iPhone 16"
type textarea "Привет! iPhone"
type textarea "Tere! iPhone 16 P"
type textarea "Привет! iPhone 16"
type textarea "Tere! iPhone 16 Pro m"
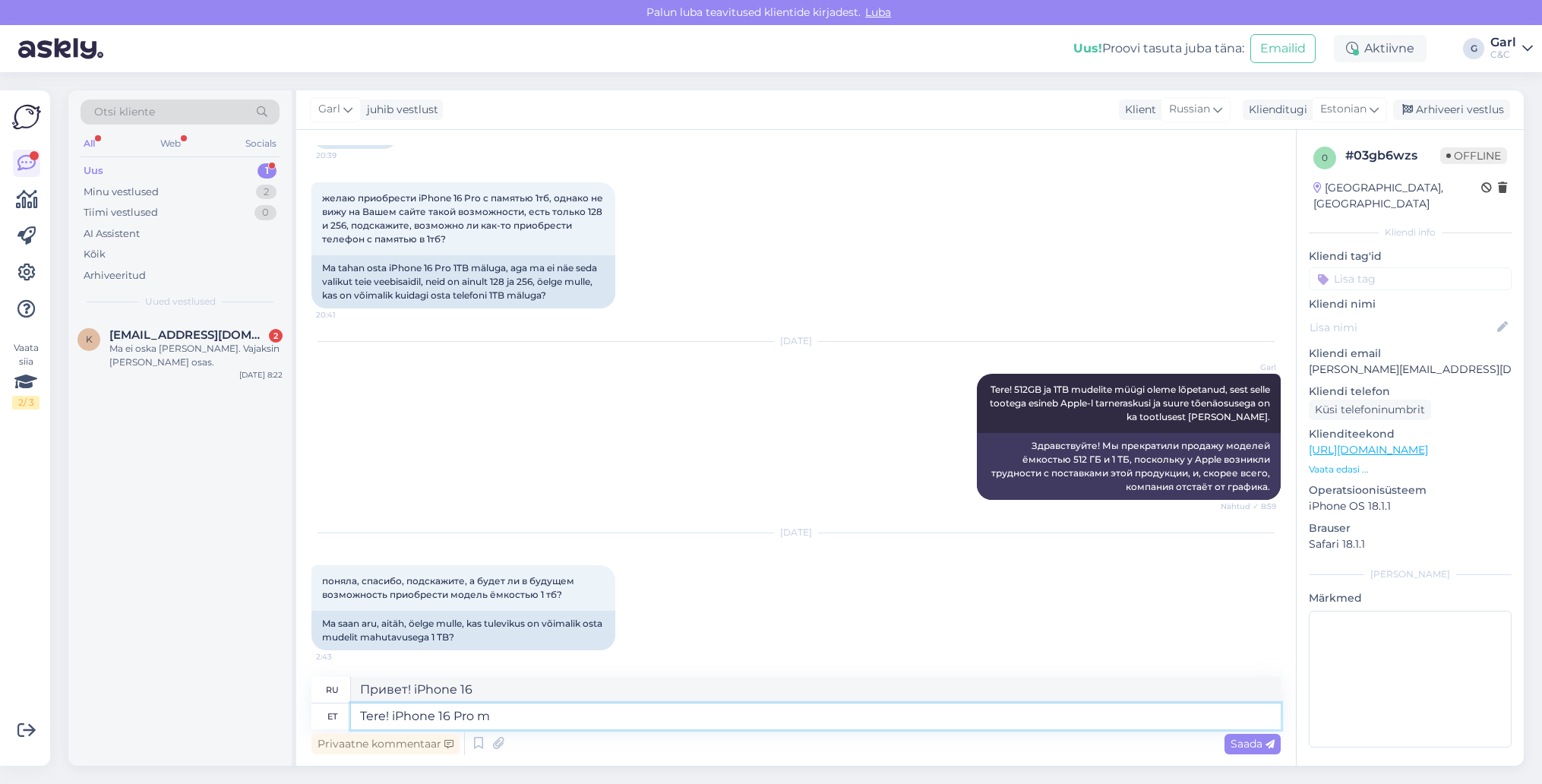
type textarea "Привет! iPhone 16 Pro"
type textarea "Tere! iPhone 16 Pro mudelit ena"
type textarea "Здравствуйте! Модель iPhone 16 Pro"
type textarea "Tere! iPhone 16 Pro mudelit enam 1"
type textarea "Здравствуйте! Модель iPhone 16 Pro больше не доступна."
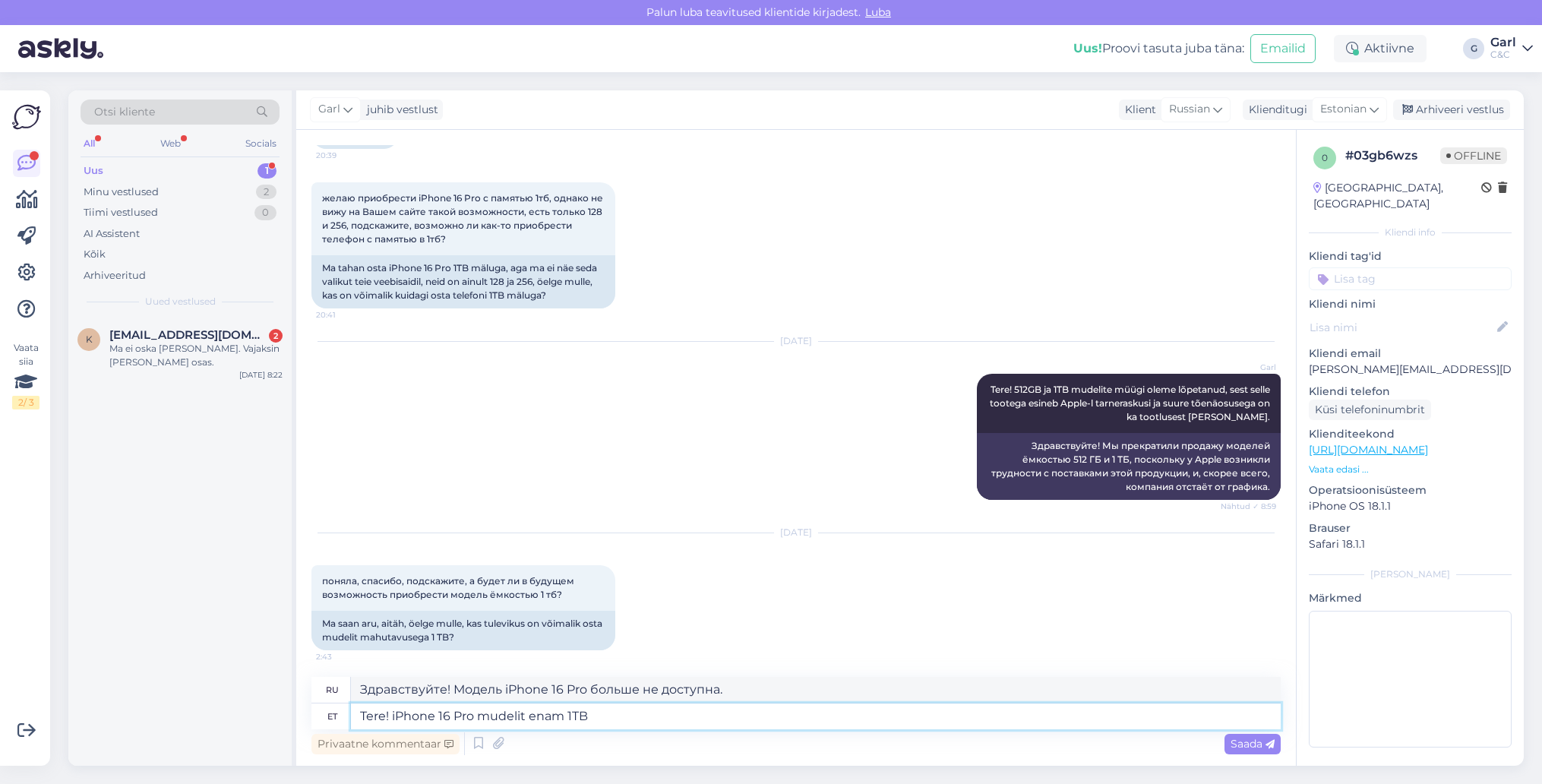
type textarea "Tere! iPhone 16 Pro mudelit enam 1TB"
type textarea "Привет! Модель iPhone 16 Pro больше не имеет 1 ТБ памяти."
type textarea "Tere! iPhone 16 Pro mudelit enam 1TB mahuga"
type textarea "Здравствуйте! Модель iPhone 16 Pro больше не доступна с ёмкостью 1 ТБ."
type textarea "Tere! iPhone 16 Pro mudelit enam 1TB mahuga müüki tulemas ei"
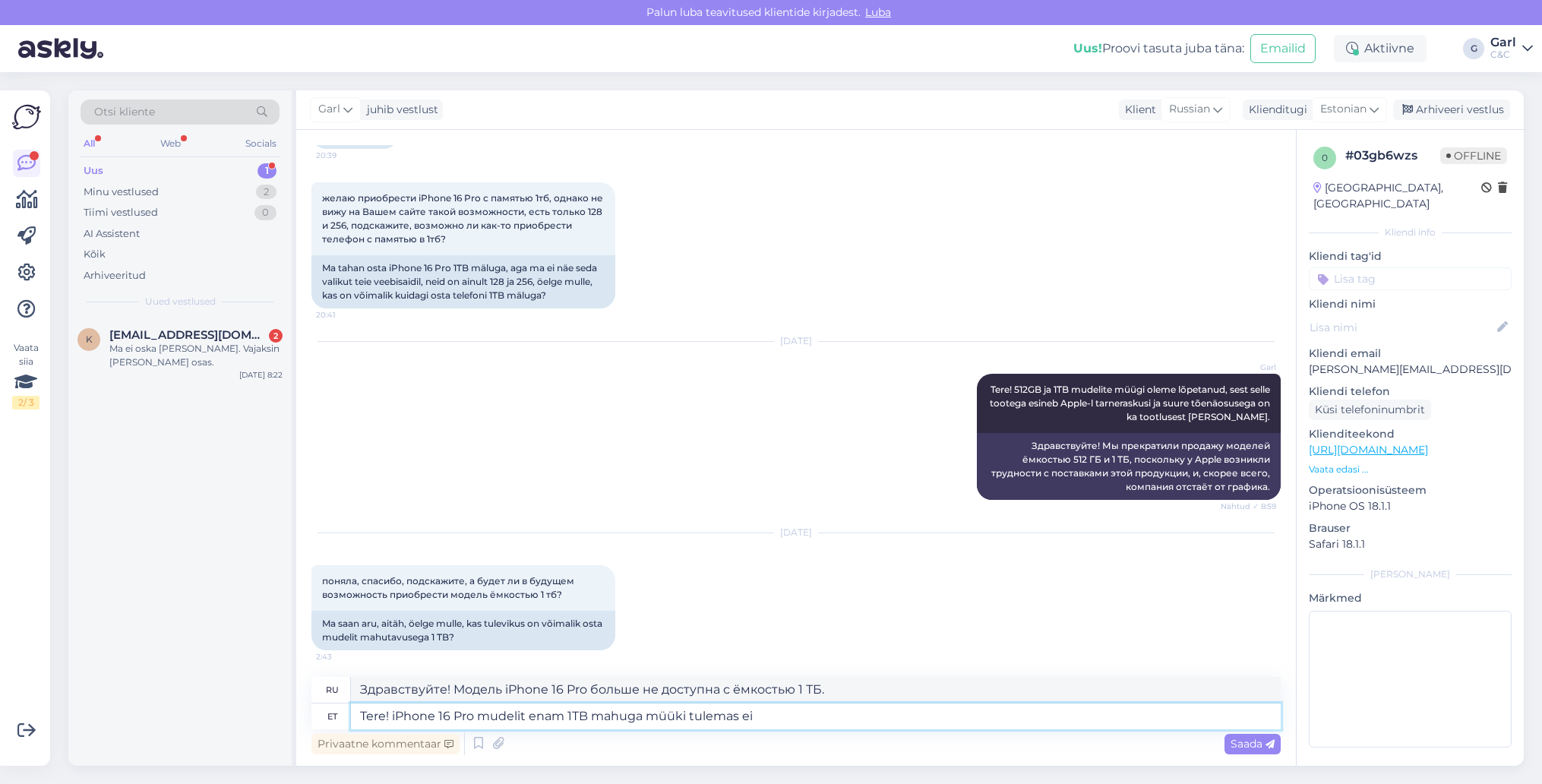
type textarea "Привет! Модель iPhone 16 Pro с памятью 1 ТБ уже в продаже."
type textarea "Tere! iPhone 16 Pro mudelit enam 1TB mahuga müüki tulemas ei o"
type textarea "Здравствуйте! Модель iPhone 16 Pro больше не доступна с объёмом памяти 1 ТБ."
type textarea "Tere! iPhone 16 Pro mudelit enam 1TB mahuga müüki tulemas ei ole."
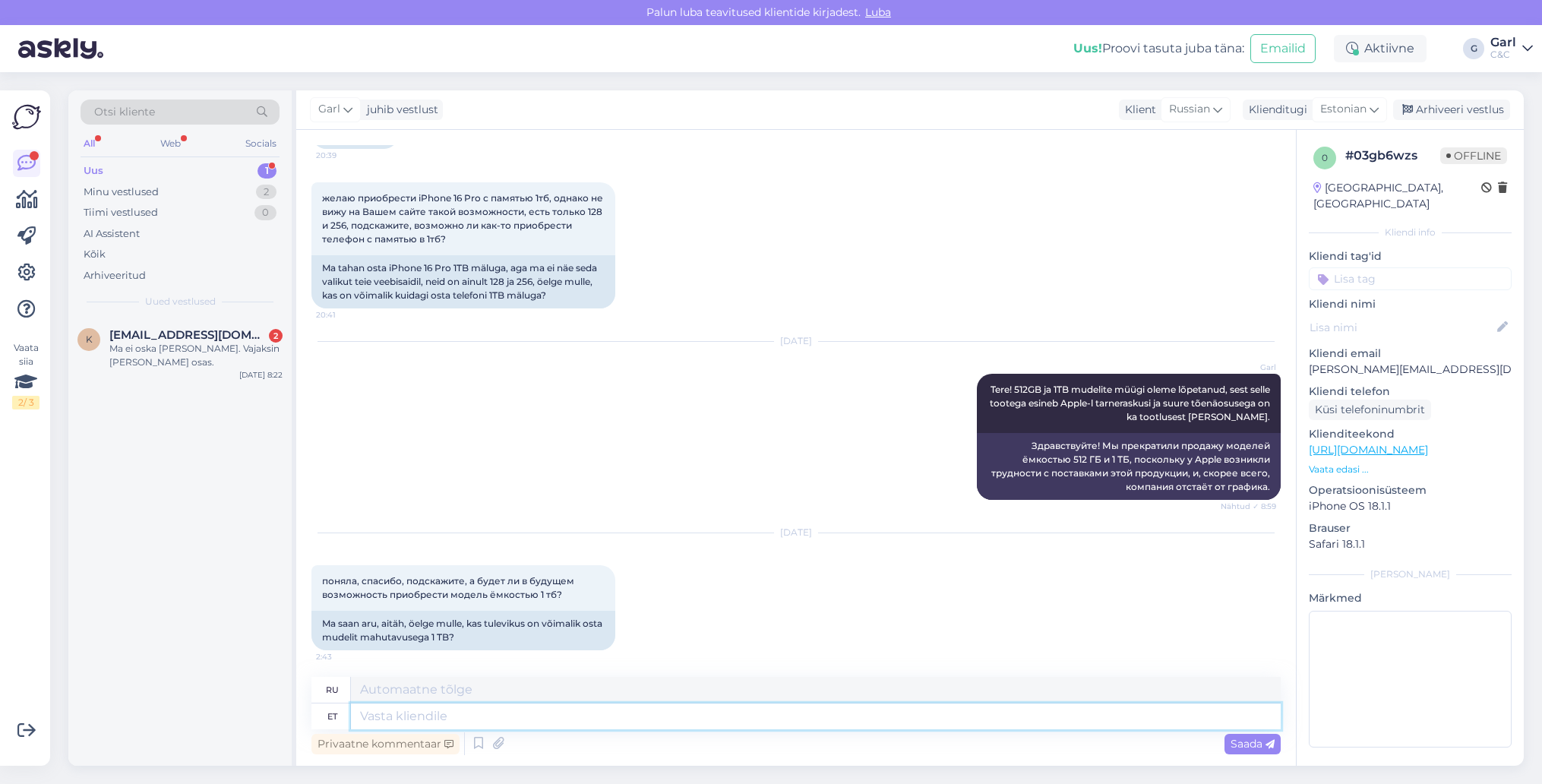
scroll to position [255, 0]
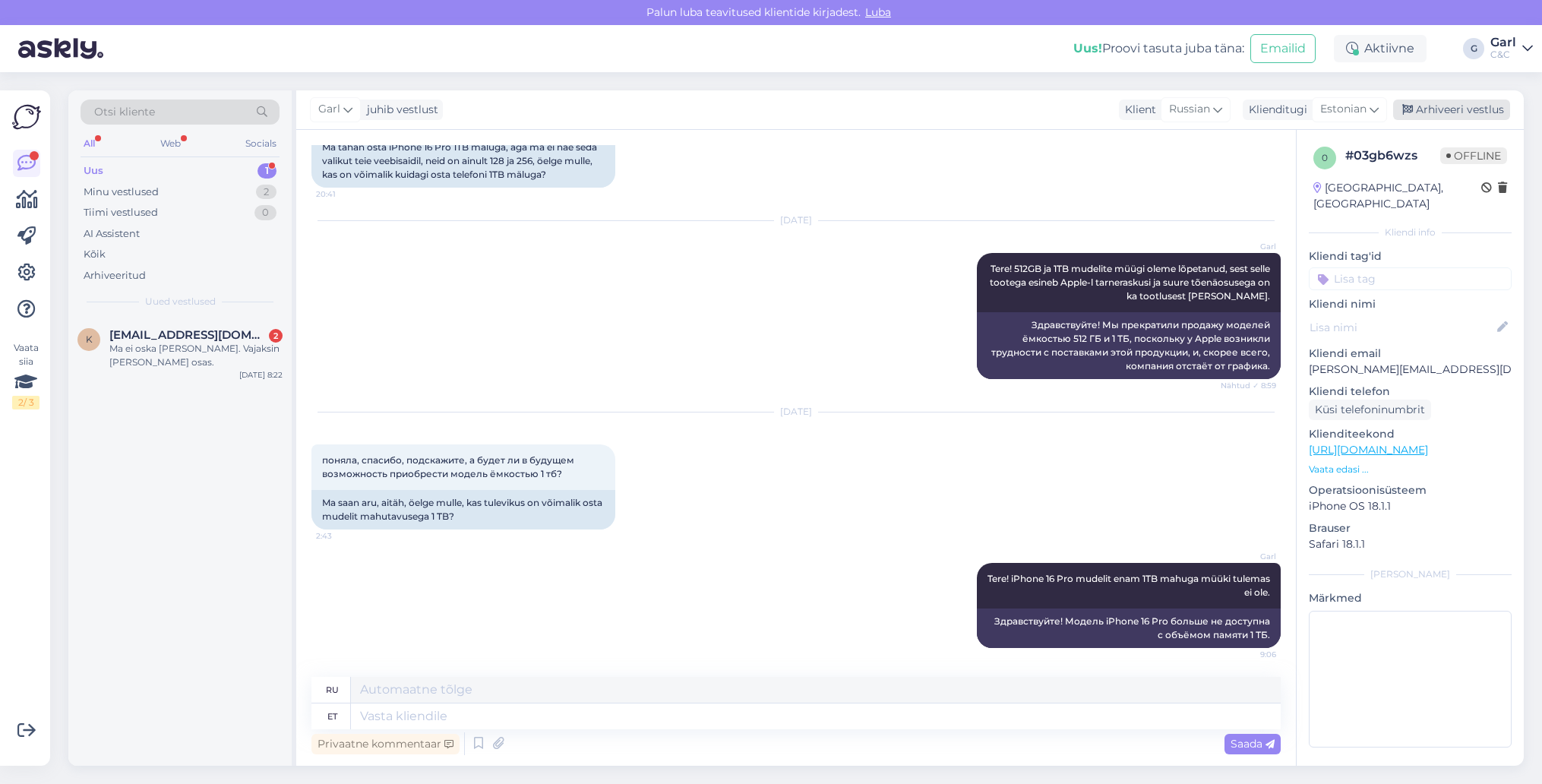
click at [1468, 108] on div "Arhiveeri vestlus" at bounding box center [1452, 109] width 117 height 20
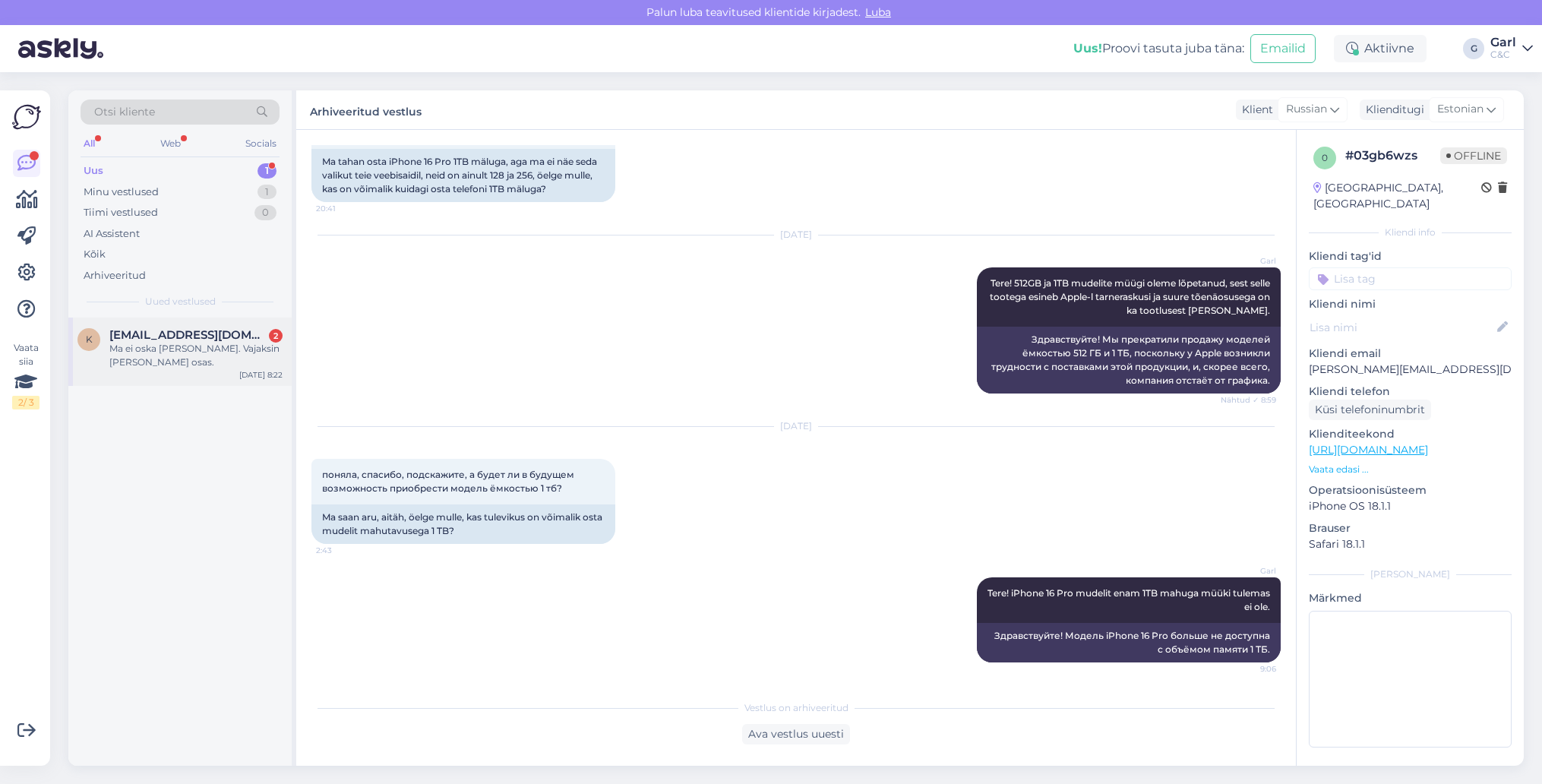
click at [181, 331] on span "[EMAIL_ADDRESS][DOMAIN_NAME]" at bounding box center [188, 335] width 158 height 14
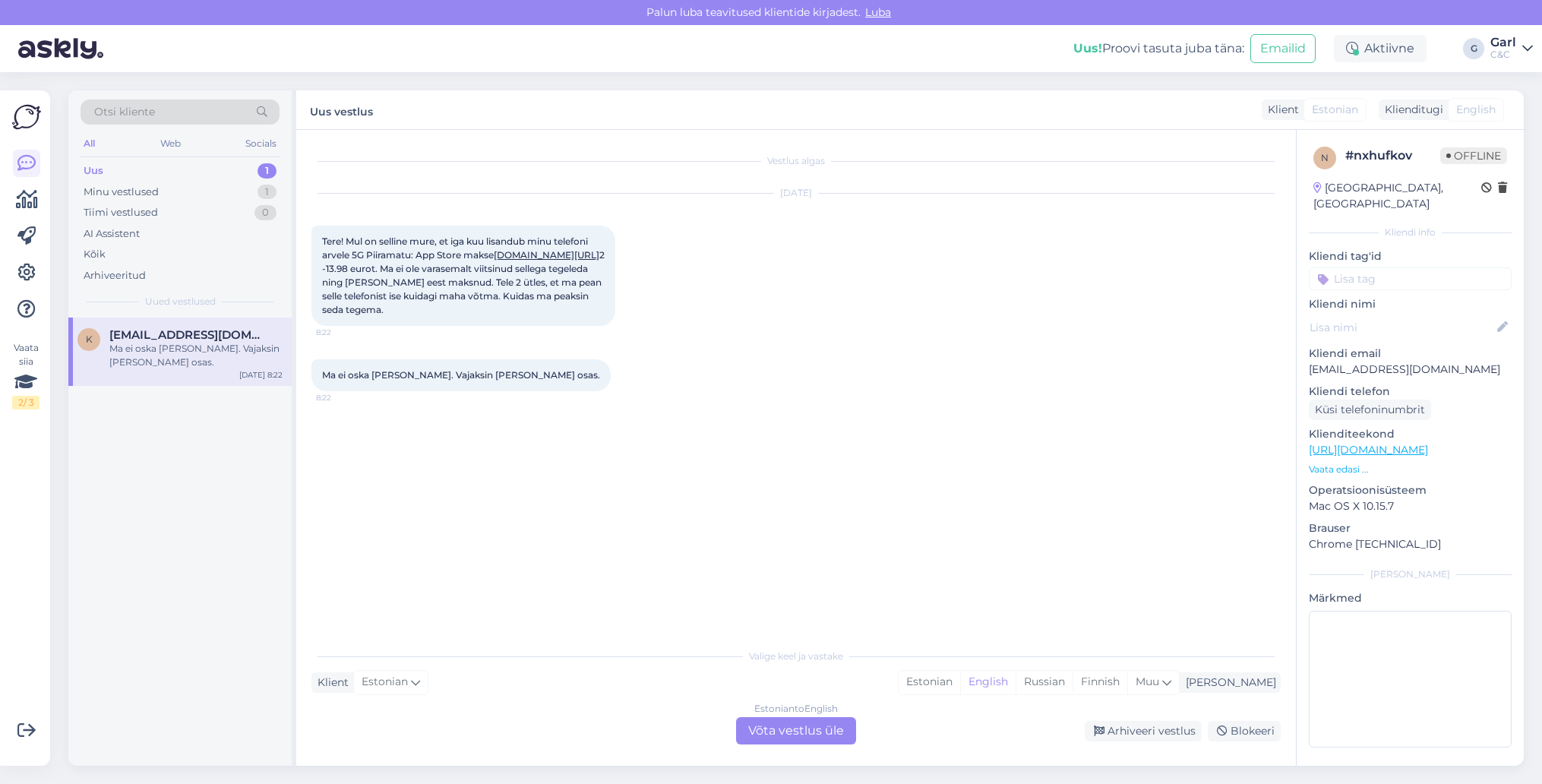
click at [601, 305] on div "Tere! Mul on selline mure, et iga kuu lisandub minu telefoni arvele 5G Piiramat…" at bounding box center [463, 275] width 304 height 100
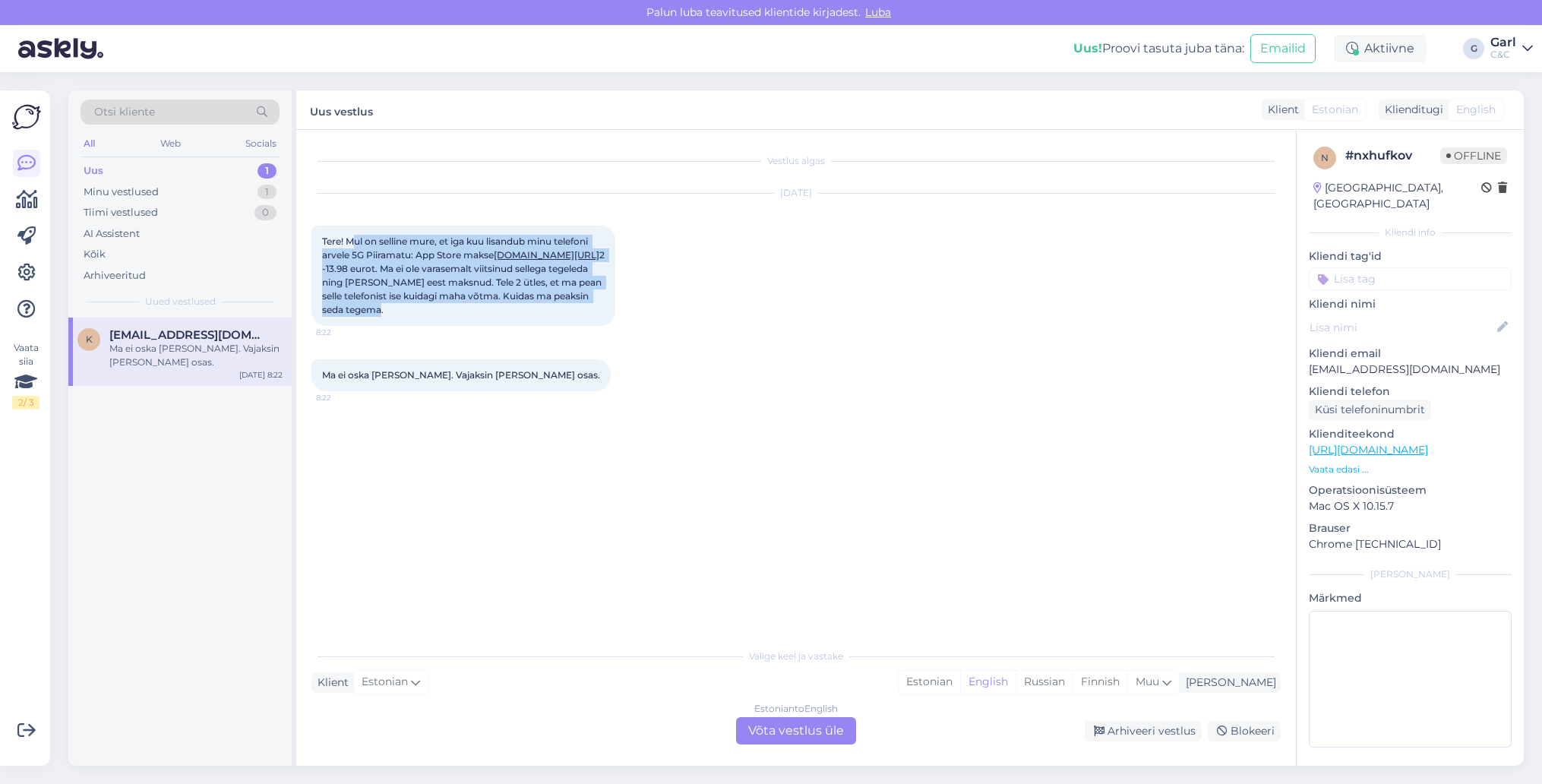
drag, startPoint x: 352, startPoint y: 238, endPoint x: 417, endPoint y: 321, distance: 105.4
click at [417, 321] on div "Tere! Mul on selline mure, et iga kuu lisandub minu telefoni arvele 5G Piiramat…" at bounding box center [463, 275] width 304 height 100
copy span "ul on selline mure, et iga kuu lisandub minu telefoni arvele 5G Piiramatu: App …"
click at [960, 679] on div "Estonian" at bounding box center [930, 682] width 62 height 23
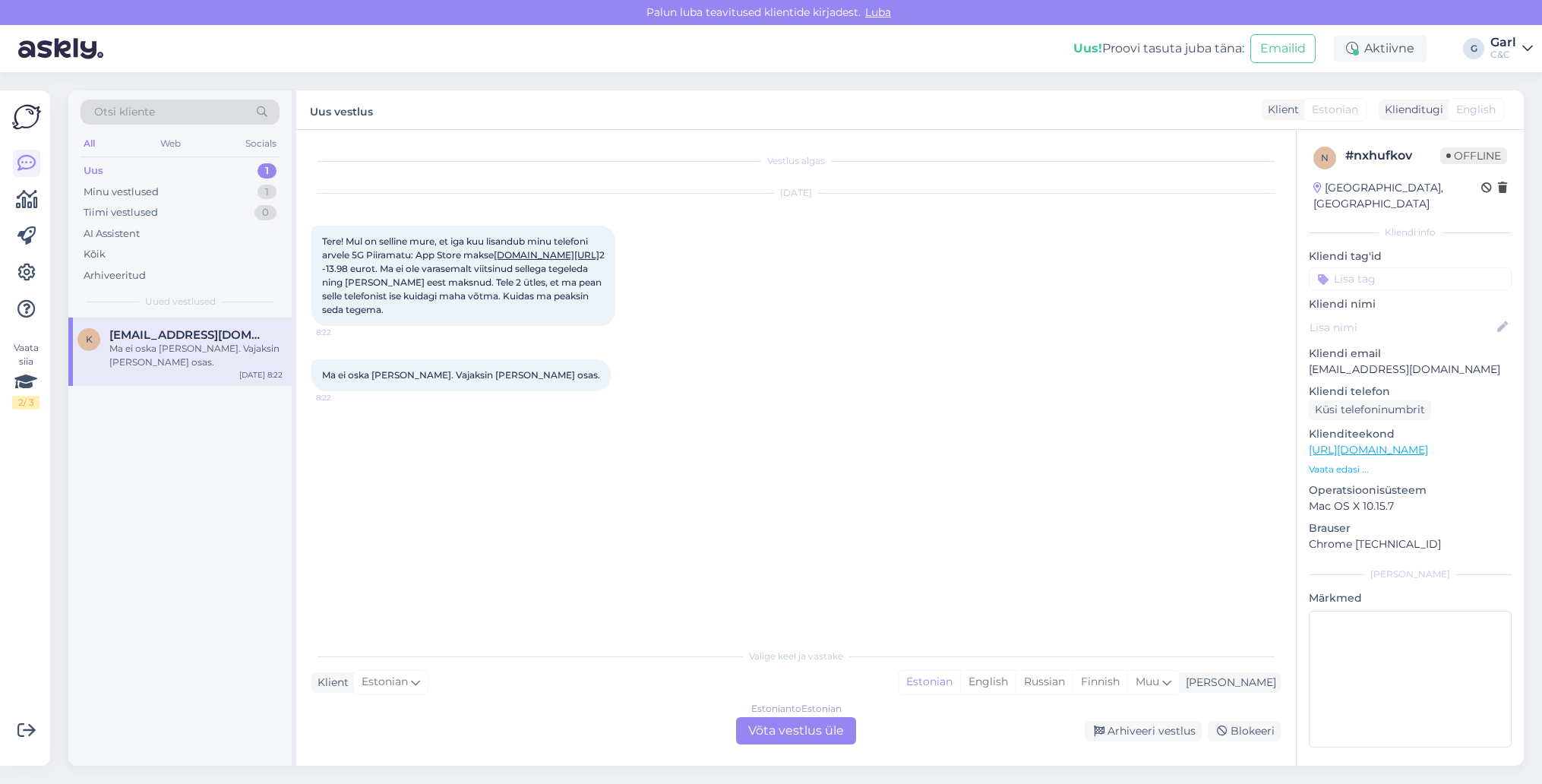
click at [807, 725] on div "Estonian to Estonian Võta vestlus üle" at bounding box center [795, 731] width 120 height 28
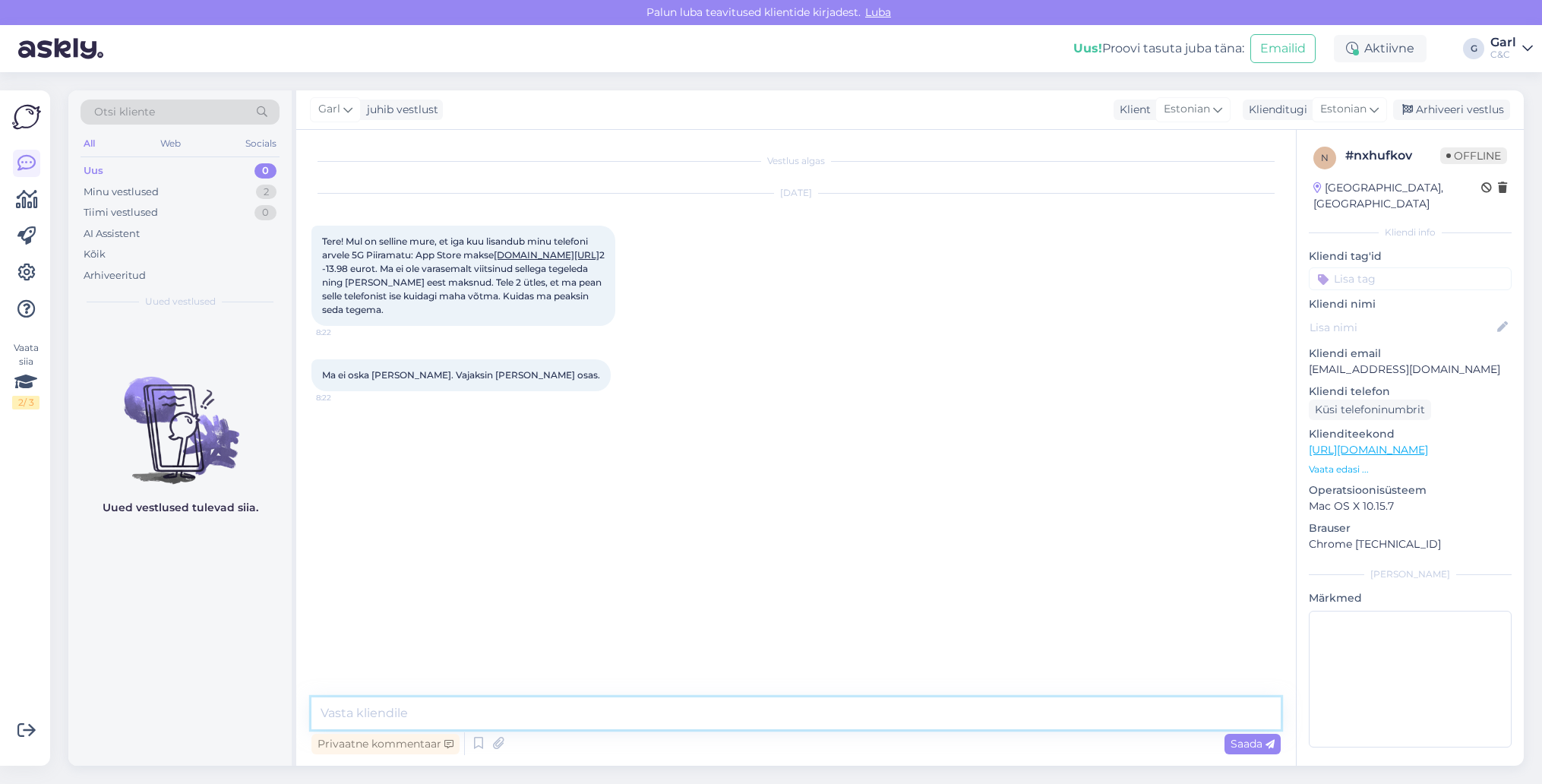
click at [807, 717] on textarea at bounding box center [795, 713] width 969 height 32
paste textarea "[URL][DOMAIN_NAME]"
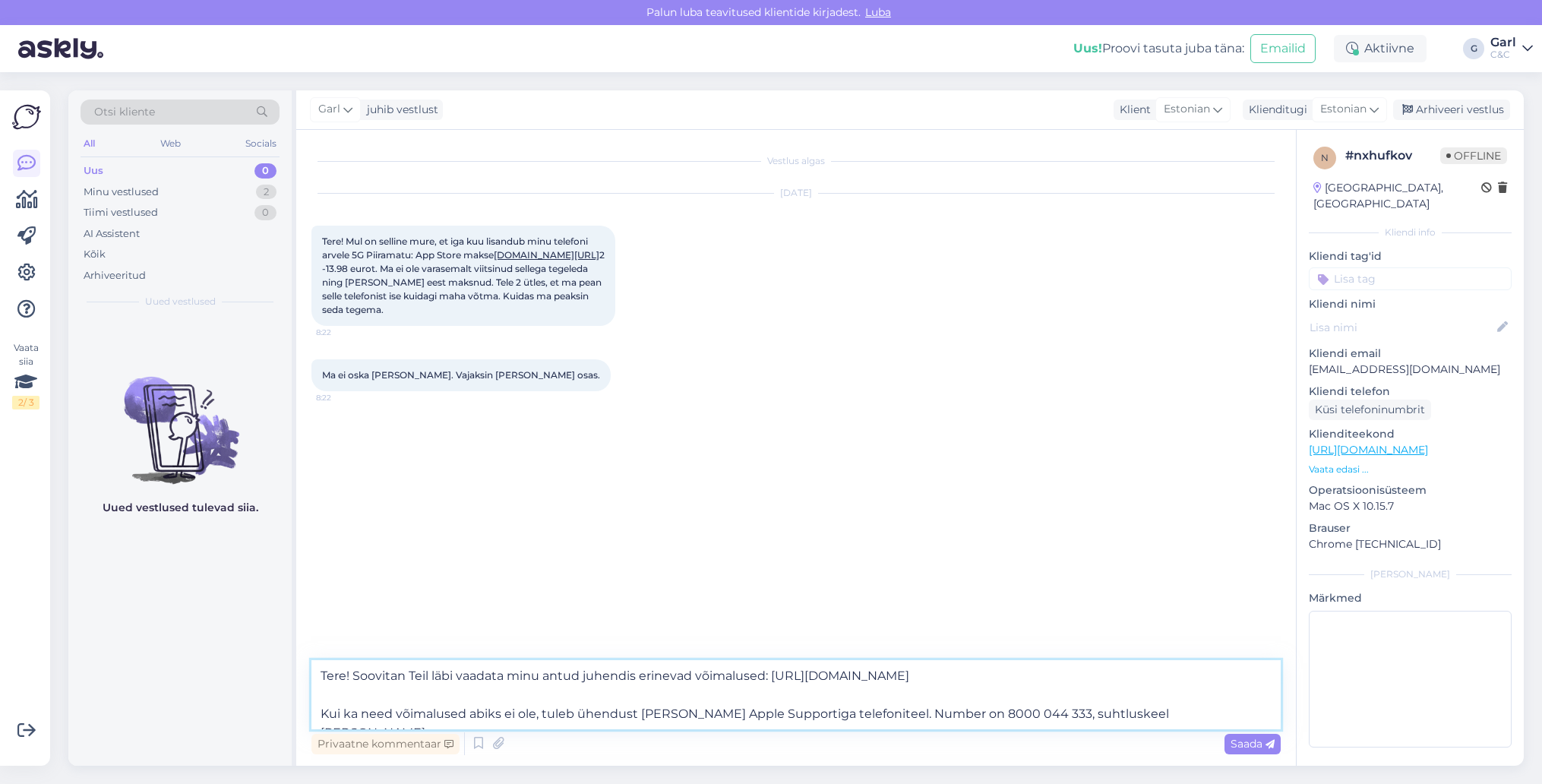
type textarea "Tere! Soovitan Teil läbi vaadata minu antud juhendis erinevad võimalused: [URL]…"
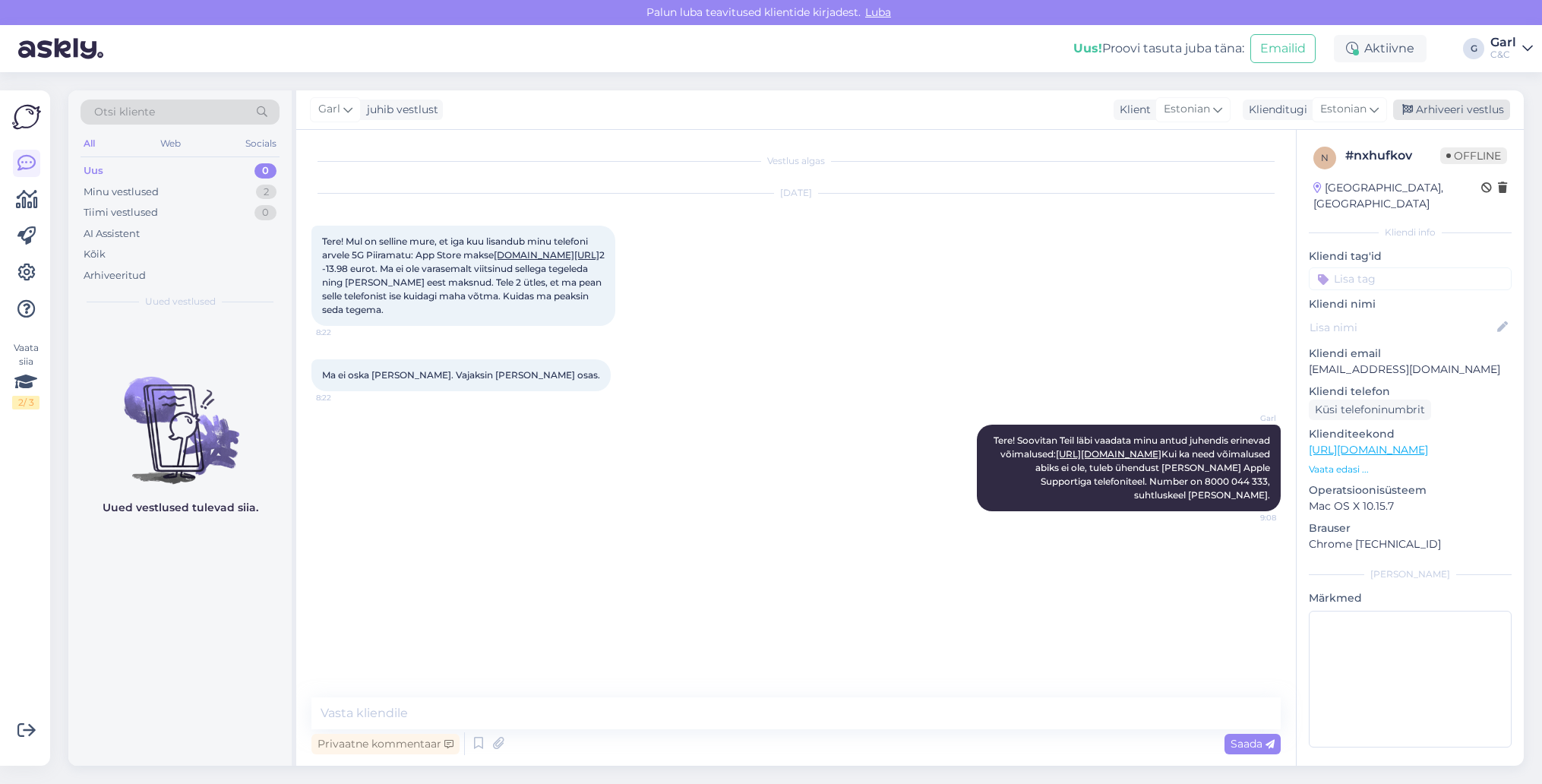
click at [1463, 107] on div "Arhiveeri vestlus" at bounding box center [1452, 109] width 117 height 20
click at [245, 186] on div "Minu vestlused 1" at bounding box center [180, 192] width 199 height 21
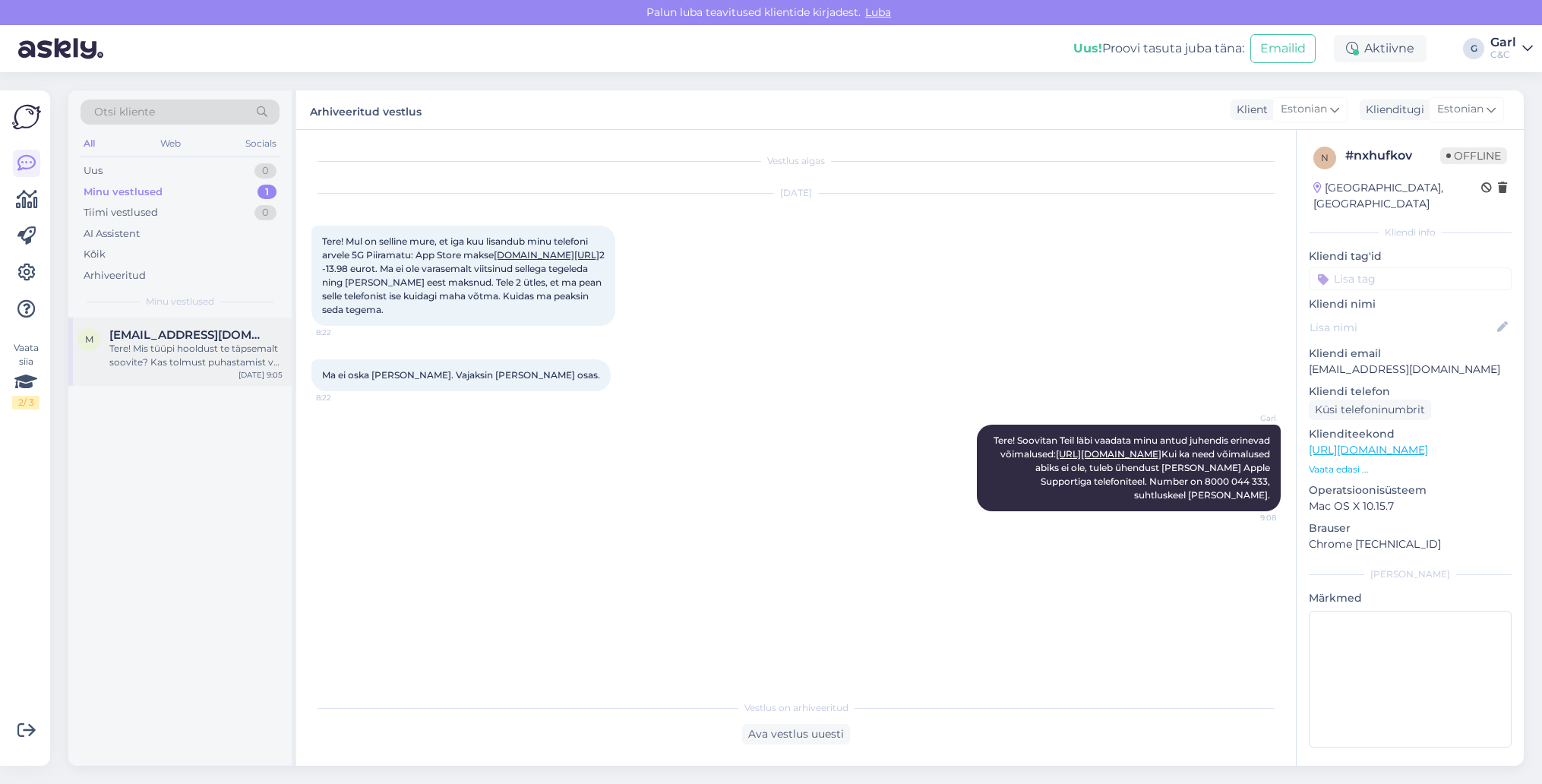
click at [221, 350] on div "Tere! Mis tüüpi hooldust te täpsemalt soovite? Kas tolmust puhastamist või riis…" at bounding box center [196, 355] width 174 height 28
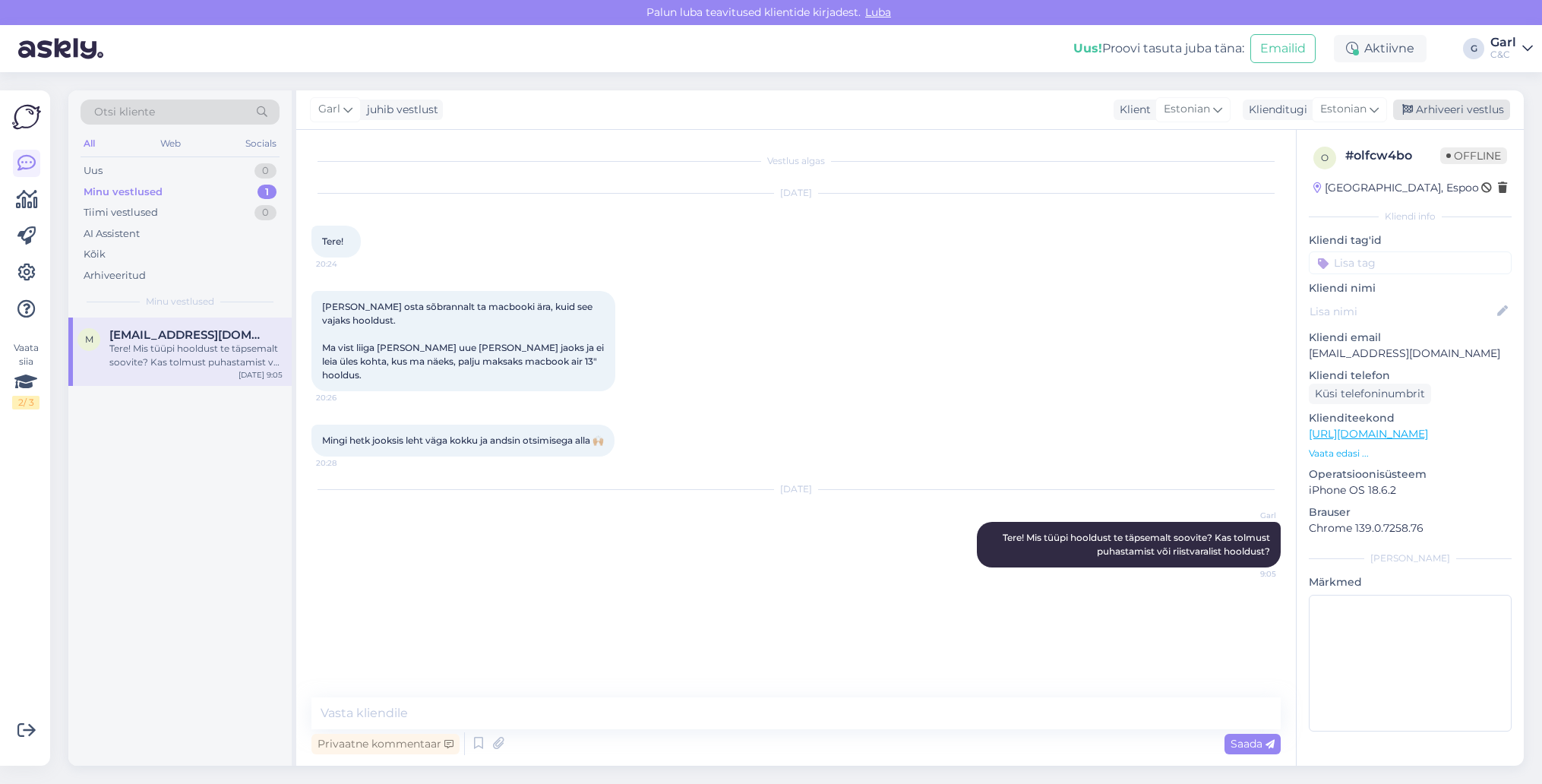
click at [1439, 110] on div "Arhiveeri vestlus" at bounding box center [1452, 109] width 117 height 20
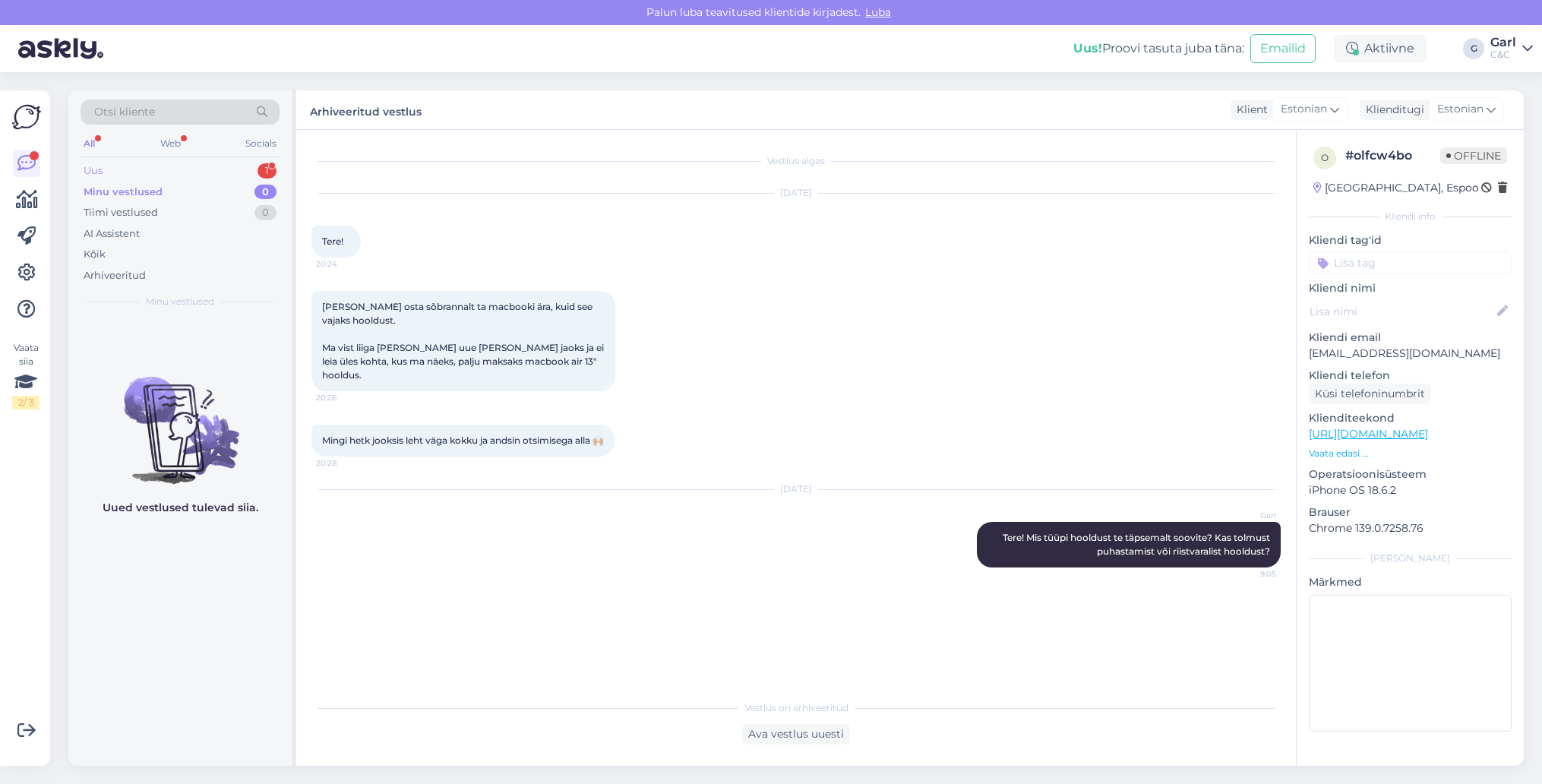
click at [184, 169] on div "Uus 1" at bounding box center [180, 171] width 199 height 21
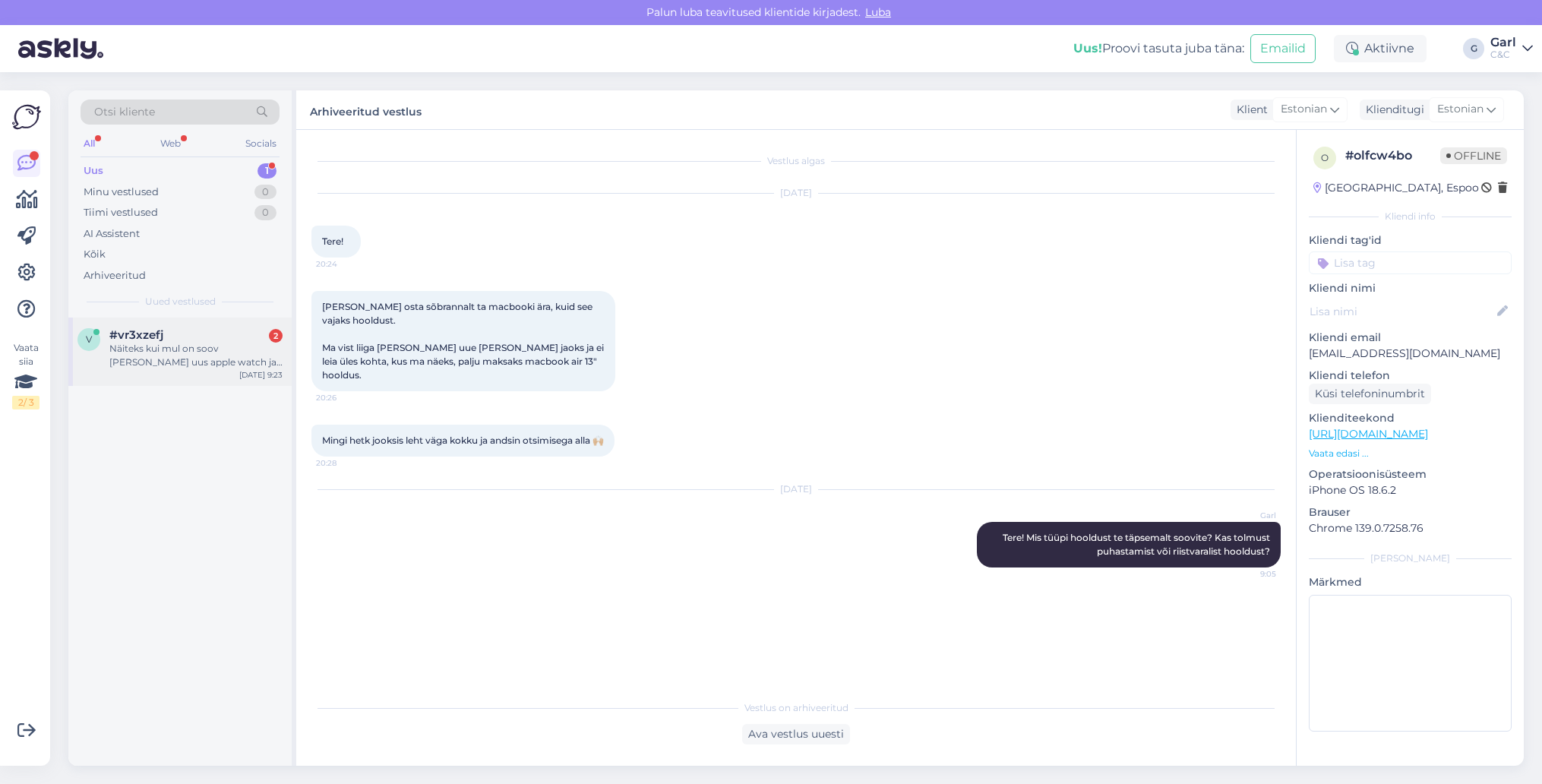
click at [205, 329] on div "#vr3xzefj 2" at bounding box center [196, 335] width 174 height 14
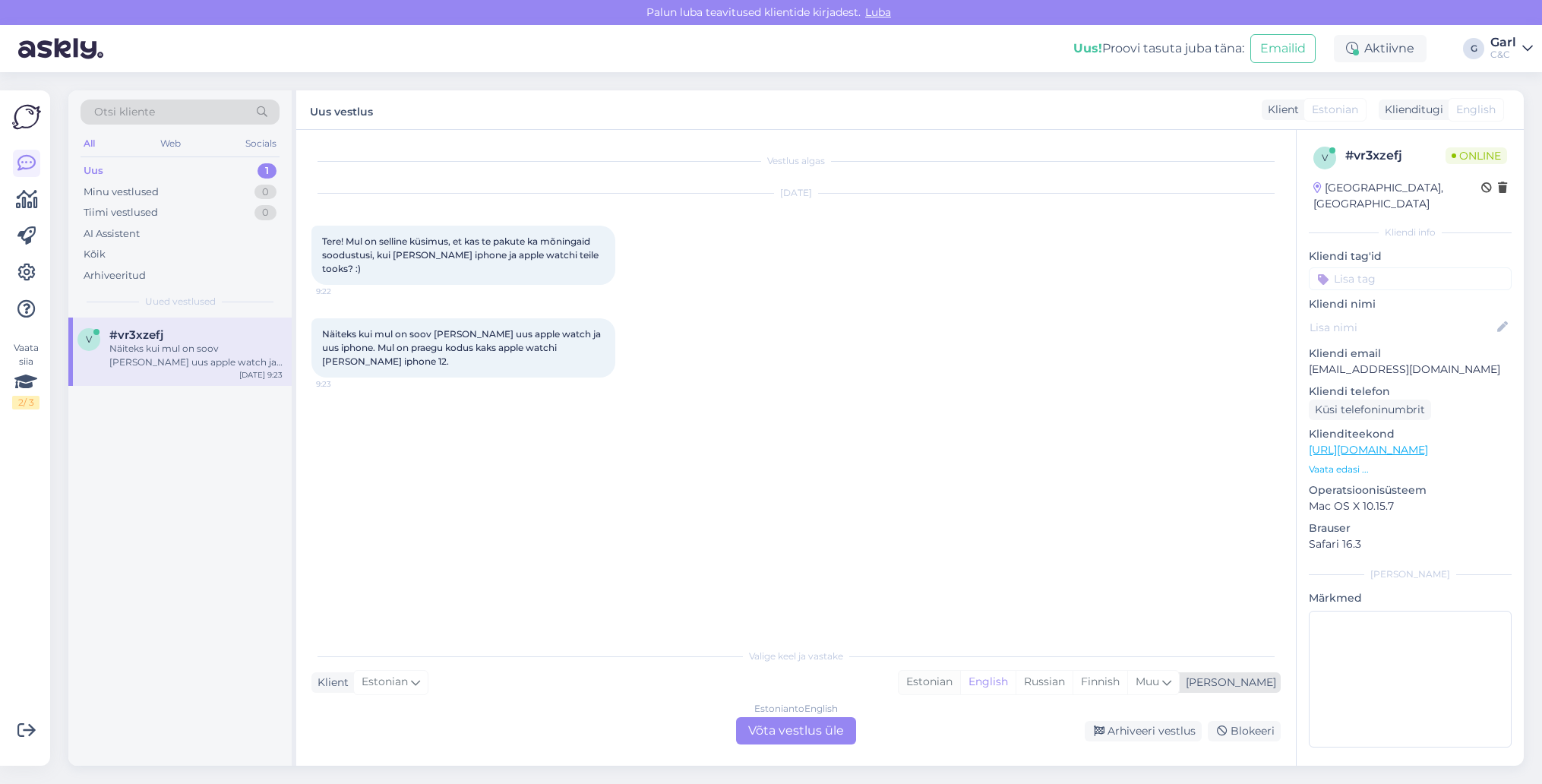
click at [960, 688] on div "Estonian" at bounding box center [930, 682] width 62 height 23
click at [811, 731] on div "Estonian to Estonian Võta vestlus üle" at bounding box center [795, 731] width 120 height 28
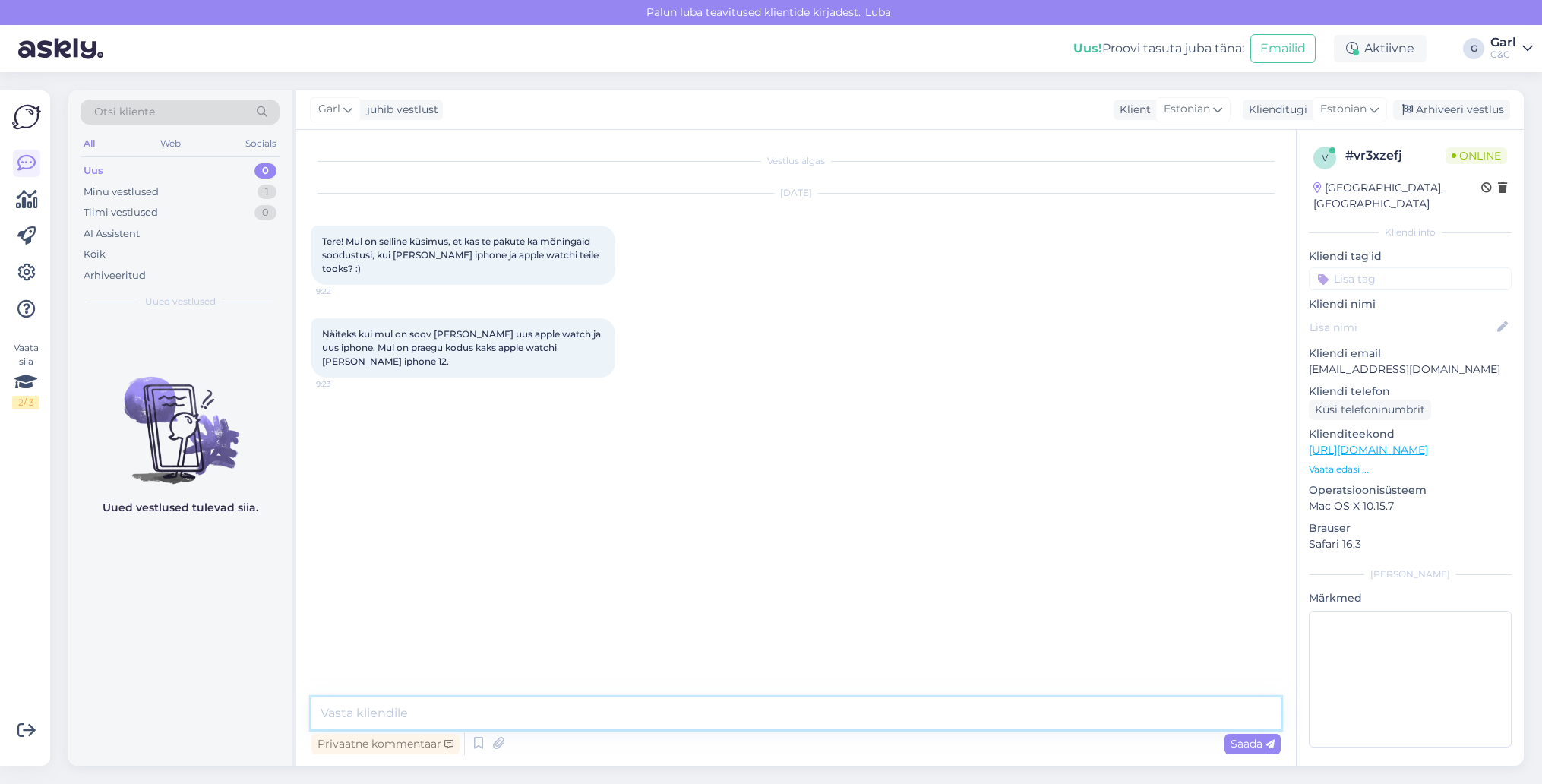
click at [786, 724] on textarea at bounding box center [795, 713] width 969 height 32
paste textarea "[URL][DOMAIN_NAME]"
type textarea "Tere! Meil on olemas selleks tagasiostu programm, millega saate lähemalt tutvud…"
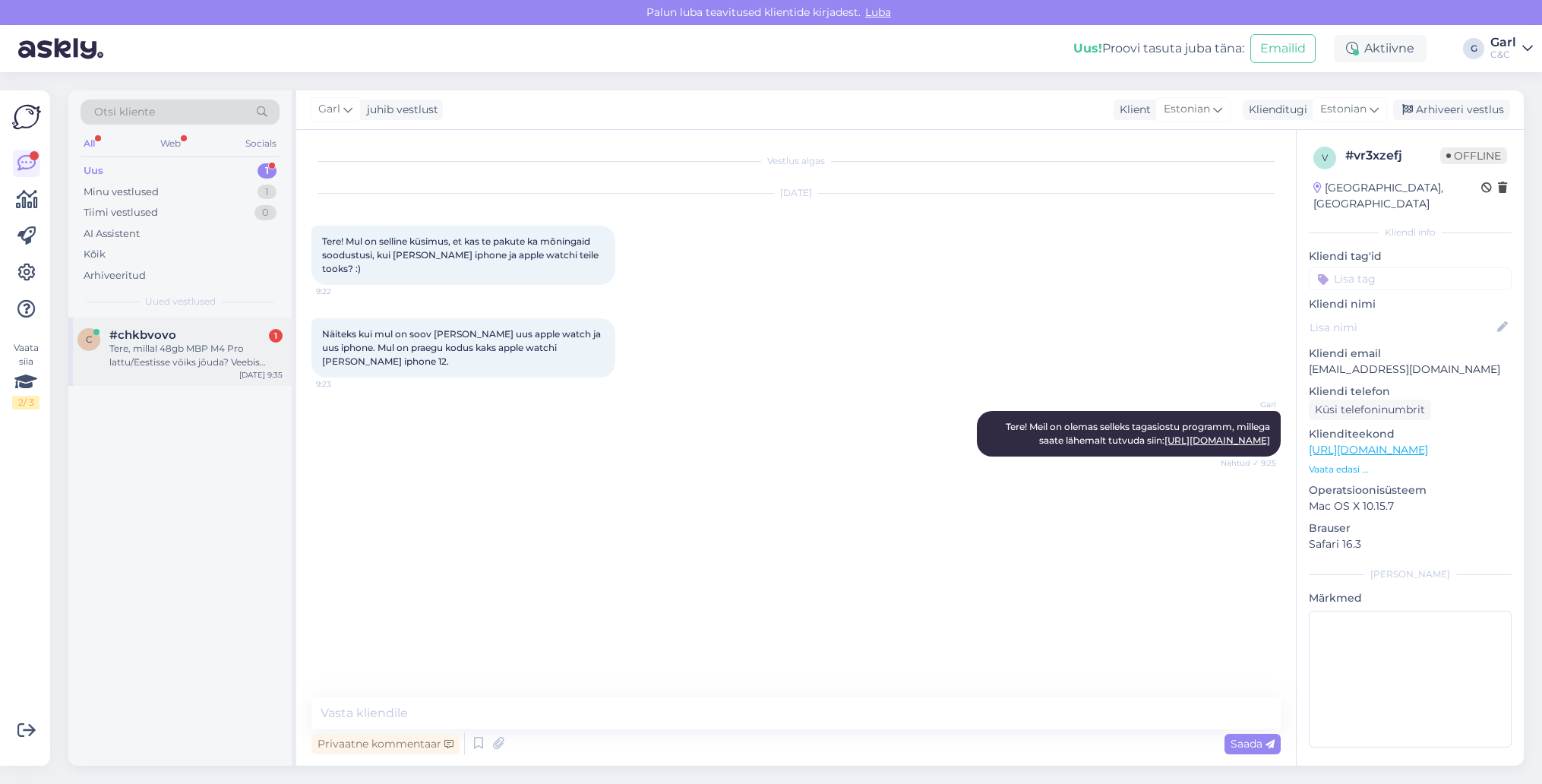
click at [220, 362] on div "Tere, millal 48gb MBP M4 Pro lattu/Eestisse võiks jõuda? Veebis näitab, et tell…" at bounding box center [196, 355] width 174 height 28
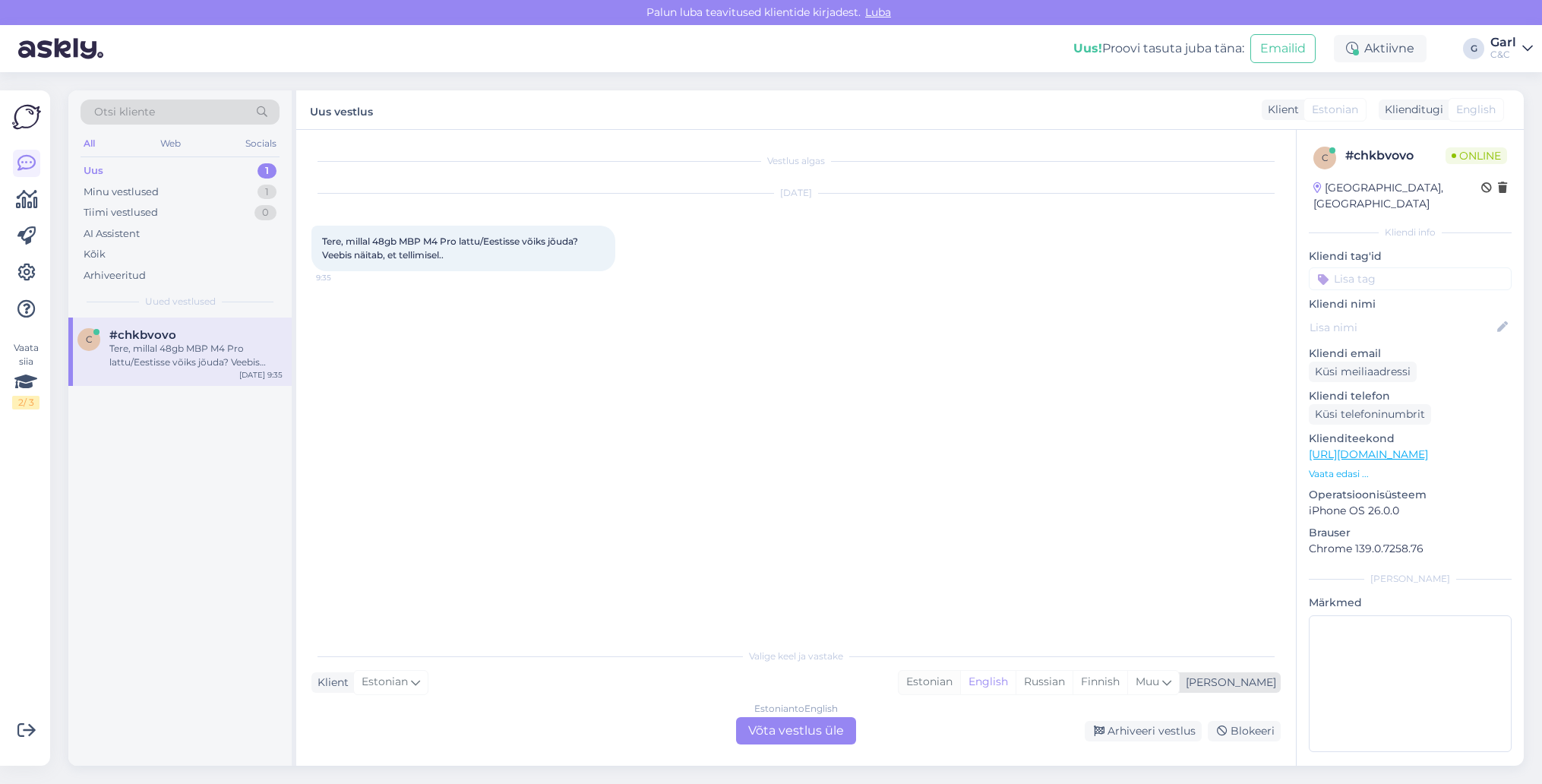
click at [960, 688] on div "Estonian" at bounding box center [930, 682] width 62 height 23
click at [800, 721] on div "Estonian to Estonian Võta vestlus üle" at bounding box center [795, 731] width 120 height 28
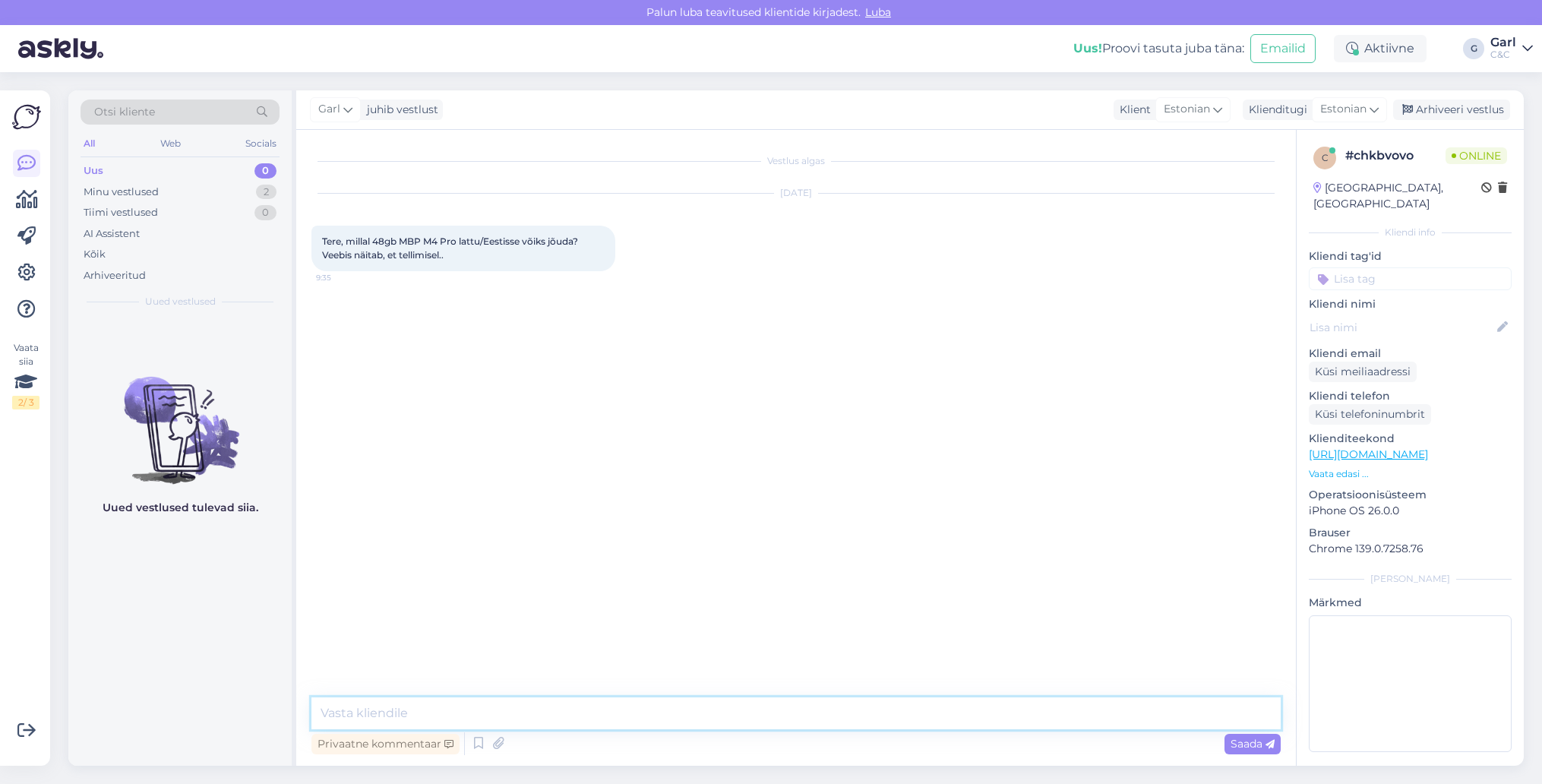
click at [800, 720] on textarea at bounding box center [795, 713] width 969 height 32
type textarea "Tere! Kui tellida, siis eeldatav tarneaeg on 2-8 nädalat."
click at [728, 716] on textarea "Tere! Kui tellida, siis eeldatav tarneaeg on 2-8 nädalat." at bounding box center [795, 713] width 969 height 32
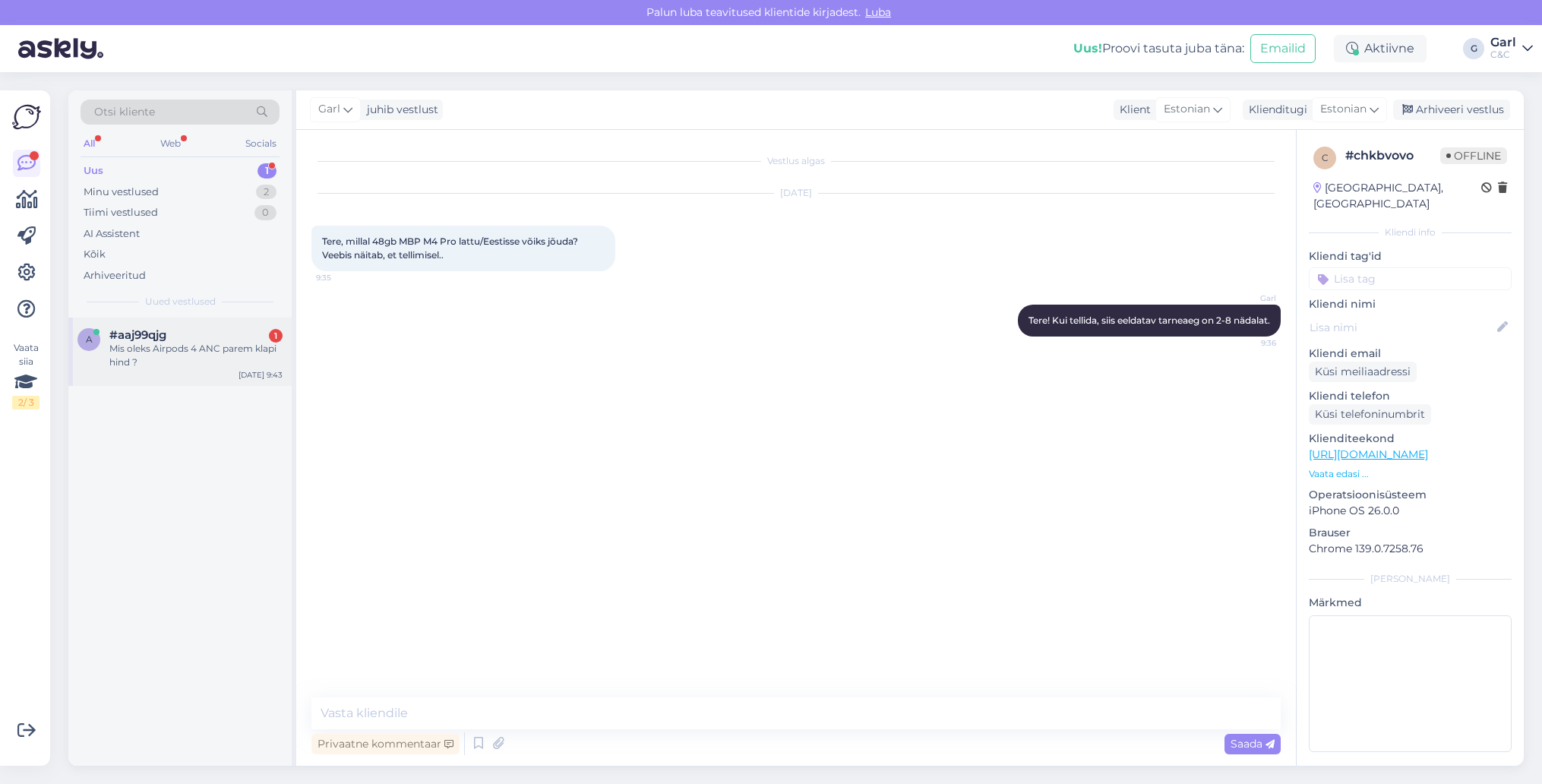
click at [229, 365] on div "Mis oleks Airpods 4 ANC parem klapi hind ?" at bounding box center [196, 355] width 174 height 28
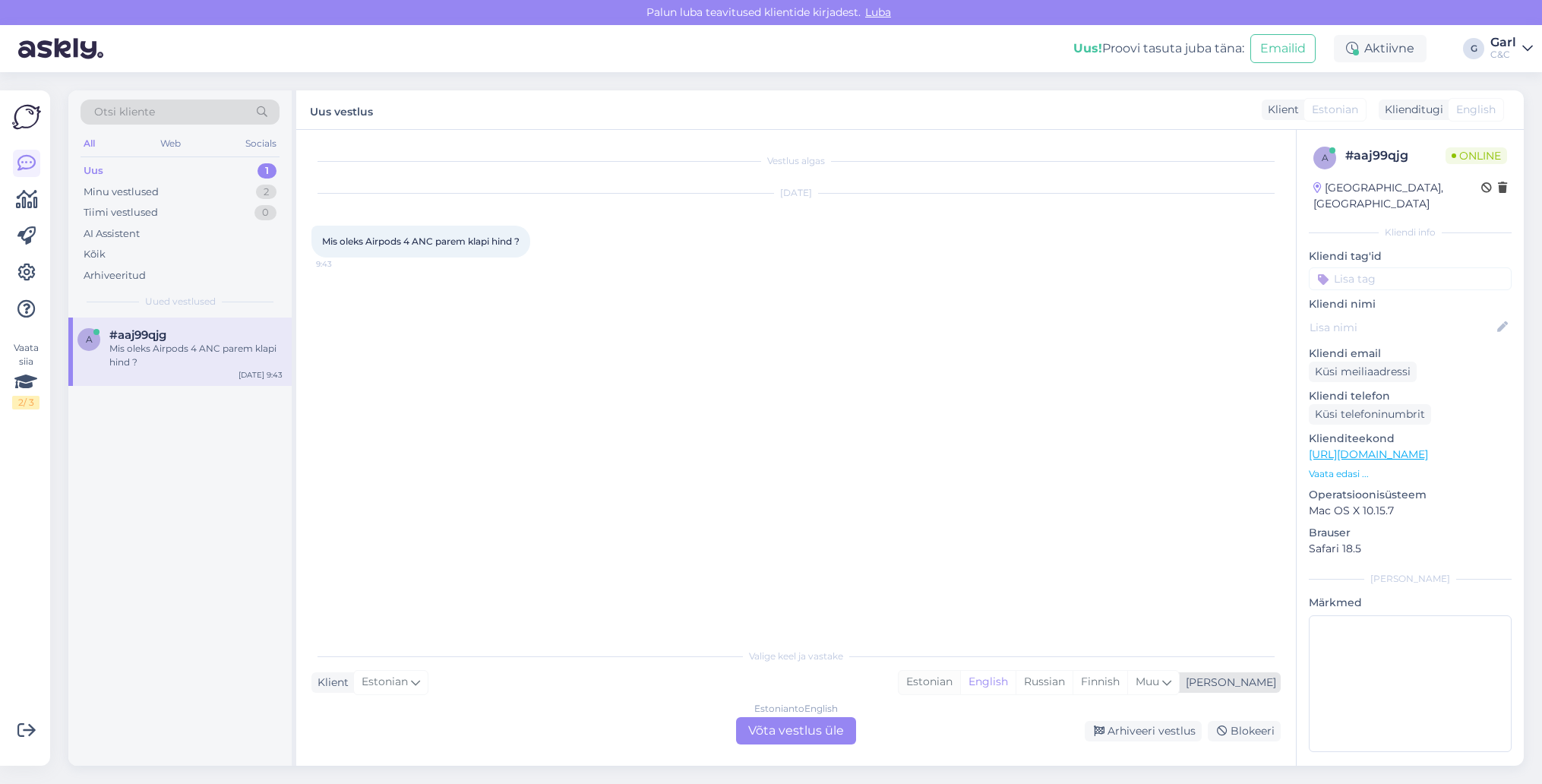
click at [960, 683] on div "Estonian" at bounding box center [930, 682] width 62 height 23
click at [795, 749] on div "Vestlus algas [DATE] Mis oleks Airpods 4 ANC parem klapi hind ? 9:43 Valige [PE…" at bounding box center [796, 447] width 1000 height 636
click at [799, 724] on div "Estonian to Estonian Võta vestlus üle" at bounding box center [795, 731] width 120 height 28
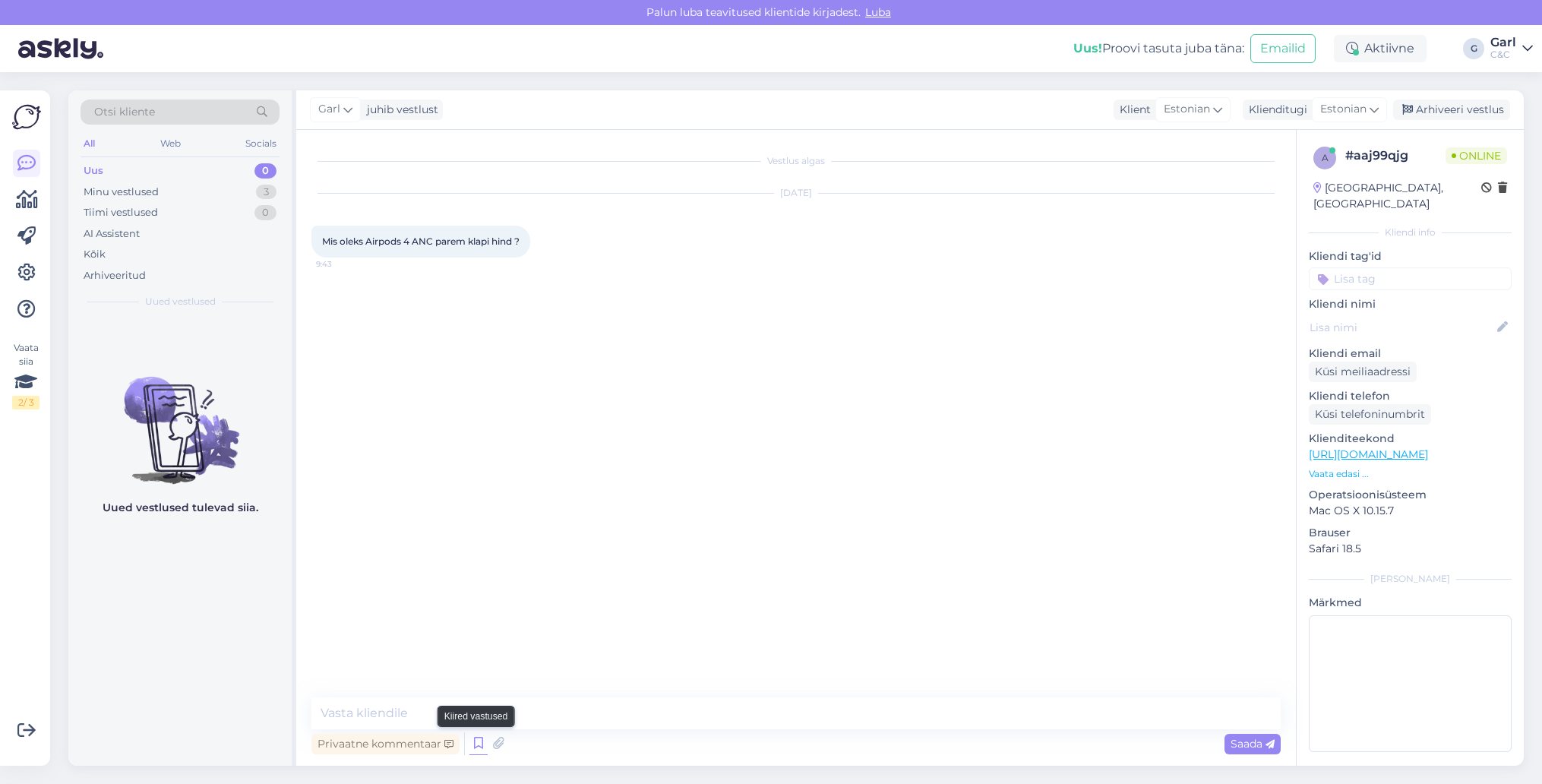
click at [477, 747] on icon at bounding box center [478, 744] width 18 height 23
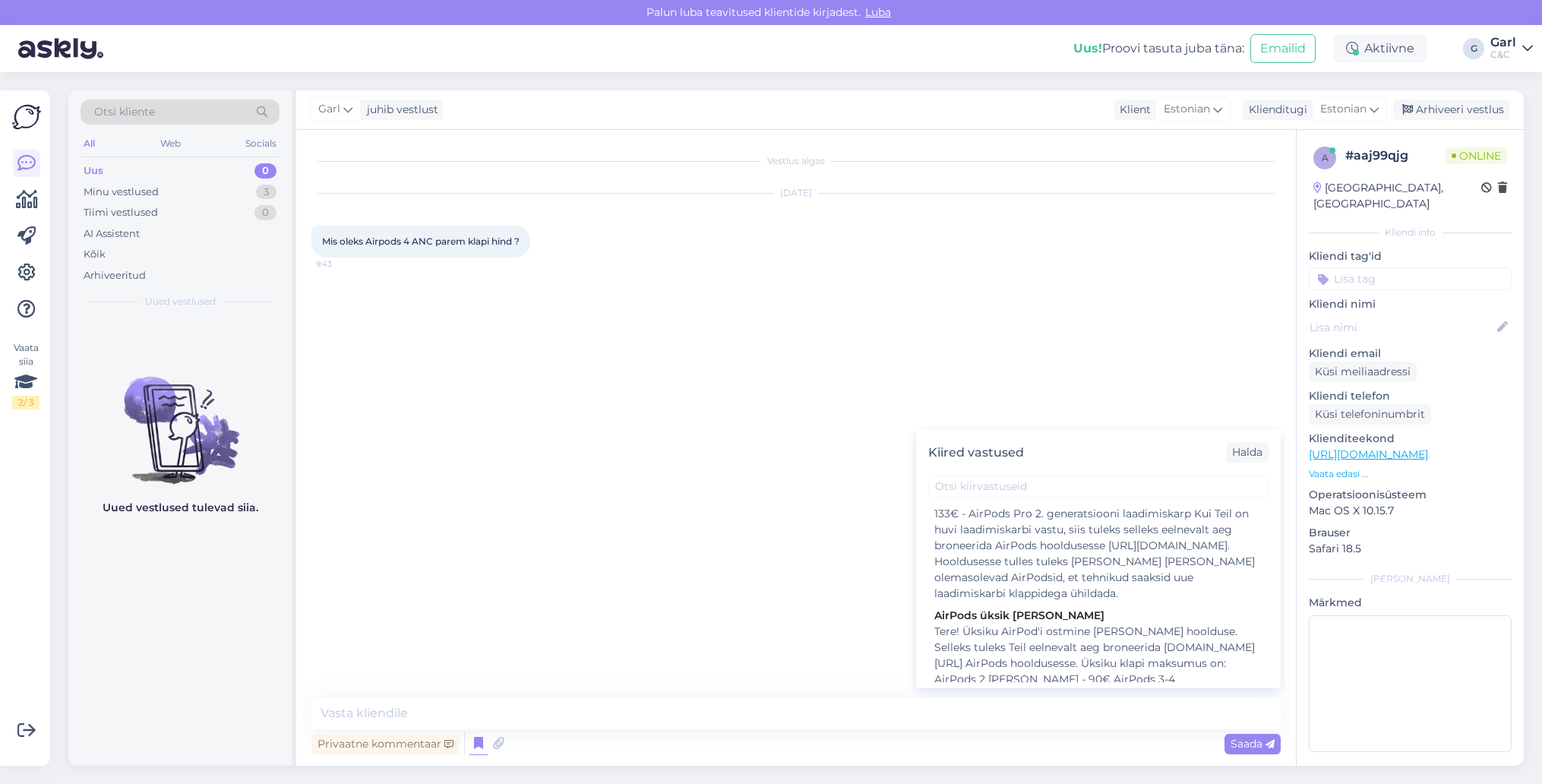
scroll to position [1281, 0]
click at [1051, 621] on div "Tere! Üksiku AirPod'i ostmine [PERSON_NAME] hoolduse. Selleks tuleks Teil eelne…" at bounding box center [1098, 693] width 328 height 143
type textarea "Tere! Üksiku AirPod'i ostmine [PERSON_NAME] hoolduse. Selleks tuleks Teil eelne…"
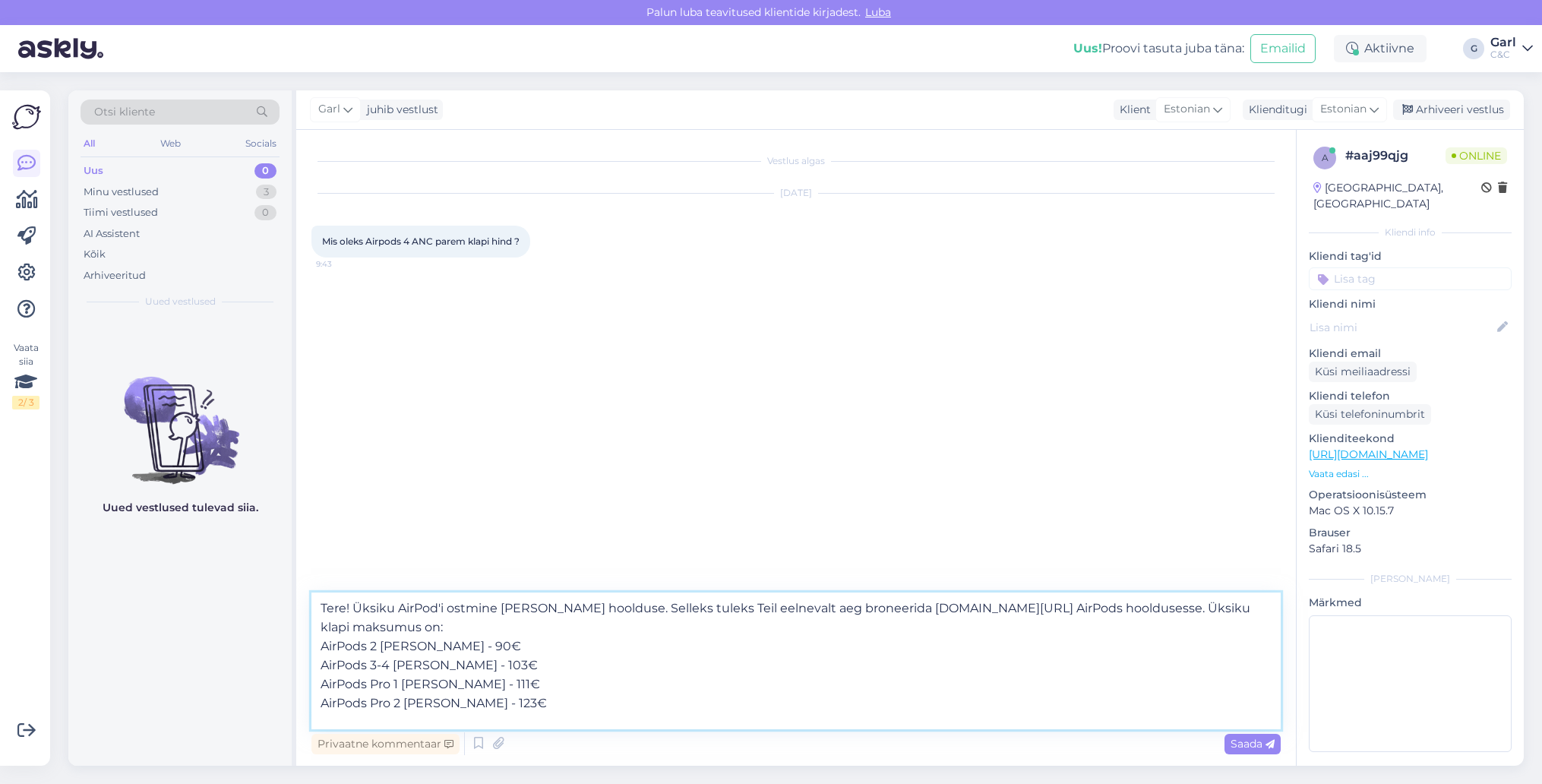
click at [679, 717] on textarea "Tere! Üksiku AirPod'i ostmine [PERSON_NAME] hoolduse. Selleks tuleks Teil eelne…" at bounding box center [795, 661] width 969 height 137
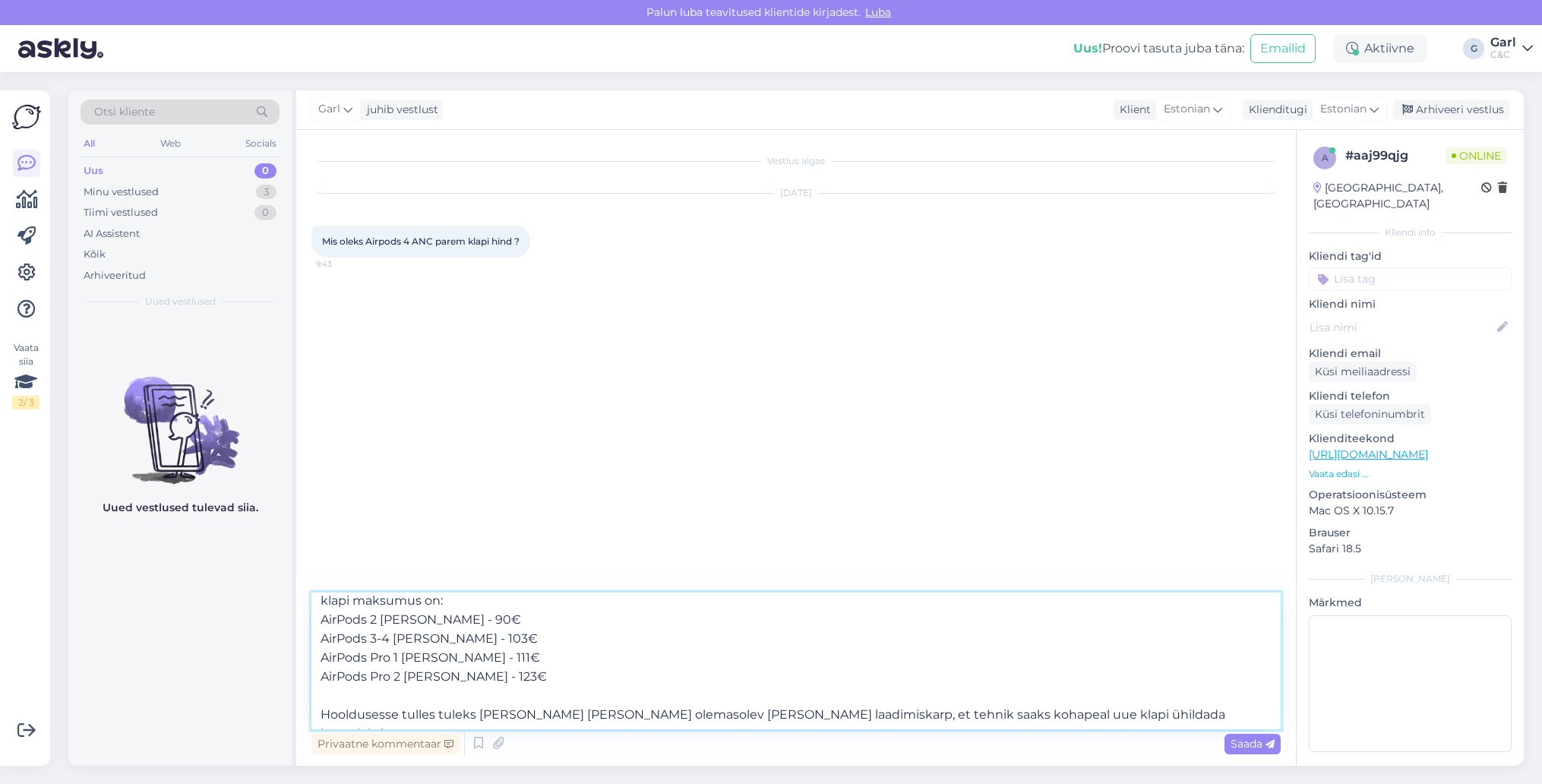
scroll to position [0, 0]
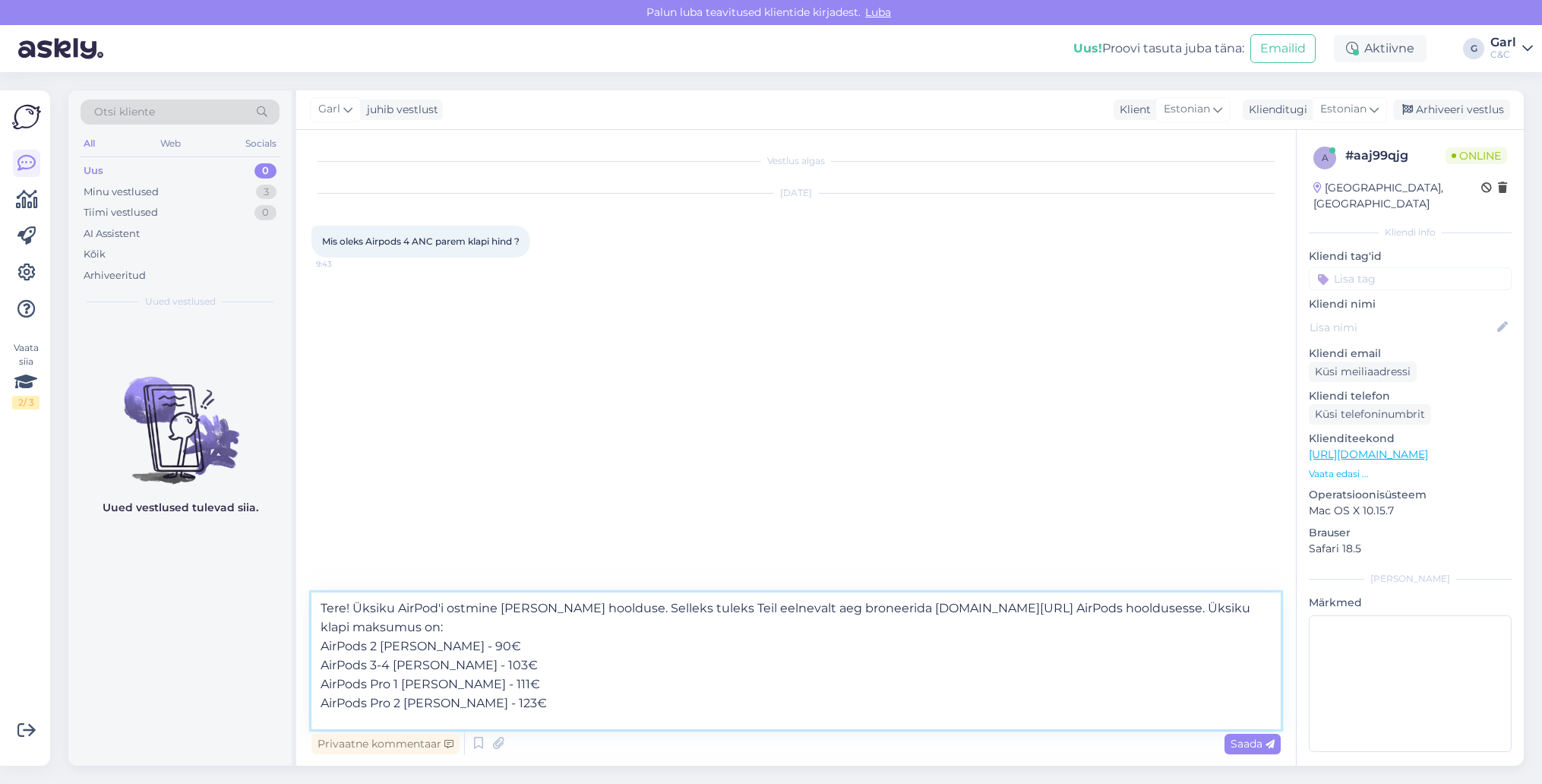
click at [675, 680] on textarea "Tere! Üksiku AirPod'i ostmine [PERSON_NAME] hoolduse. Selleks tuleks Teil eelne…" at bounding box center [795, 661] width 969 height 137
